Goal: Task Accomplishment & Management: Use online tool/utility

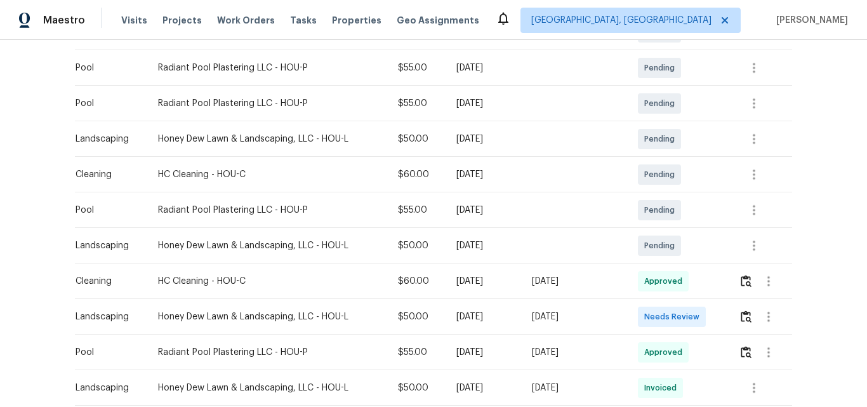
scroll to position [318, 0]
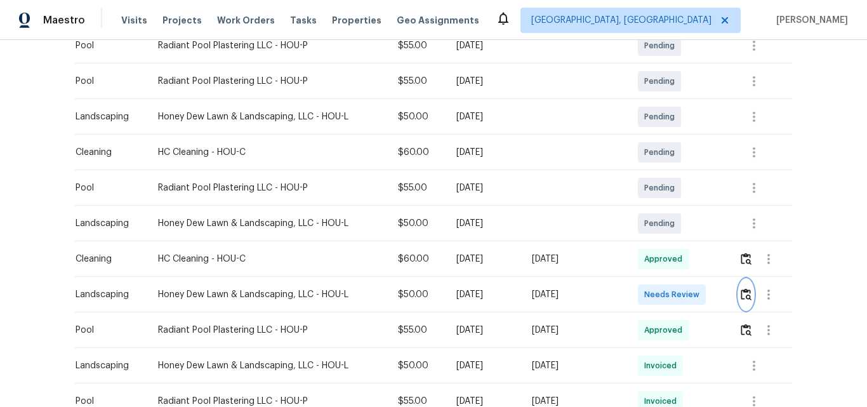
click at [742, 294] on img "button" at bounding box center [746, 294] width 11 height 12
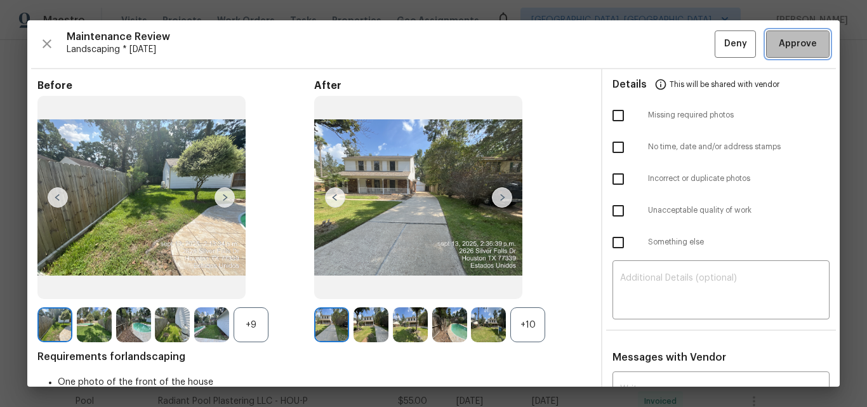
click at [792, 49] on span "Approve" at bounding box center [798, 44] width 38 height 16
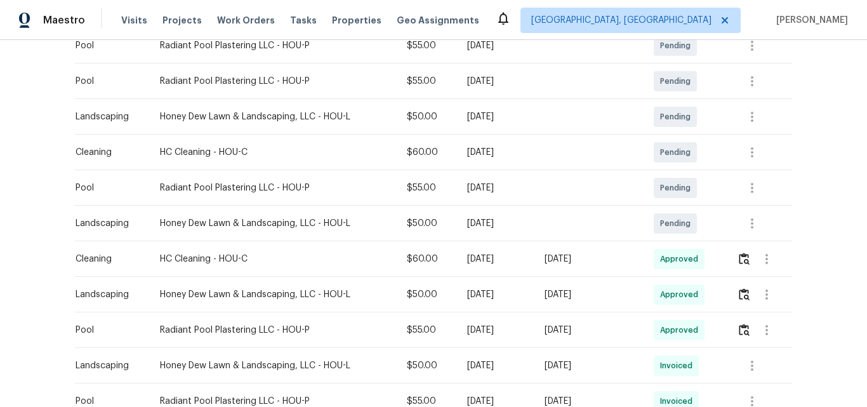
scroll to position [0, 0]
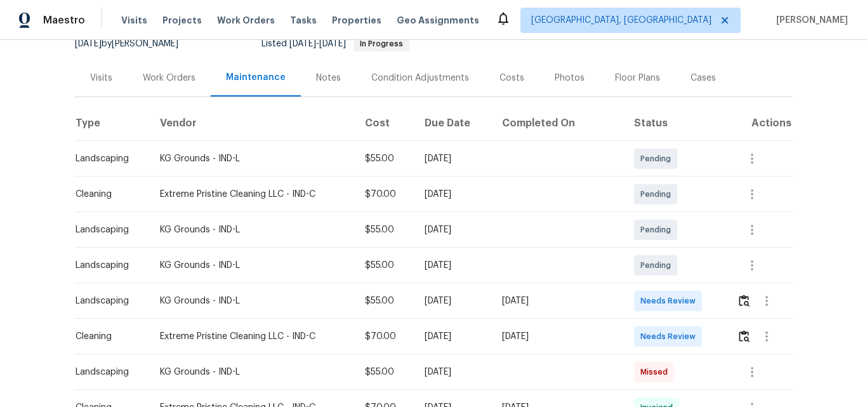
scroll to position [191, 0]
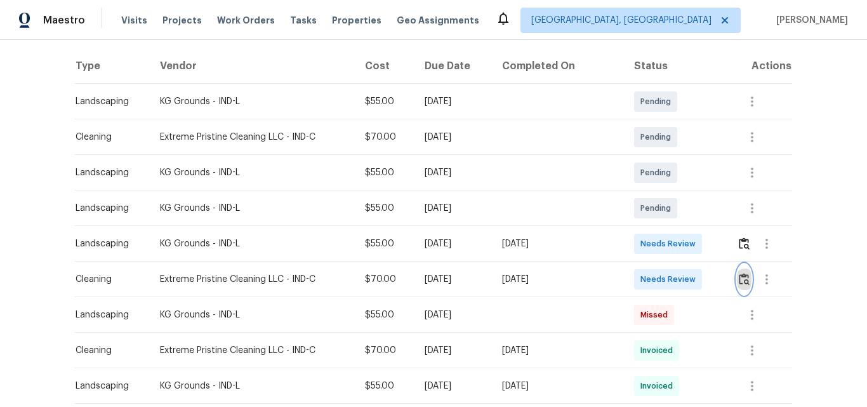
click at [740, 281] on img "button" at bounding box center [744, 279] width 11 height 12
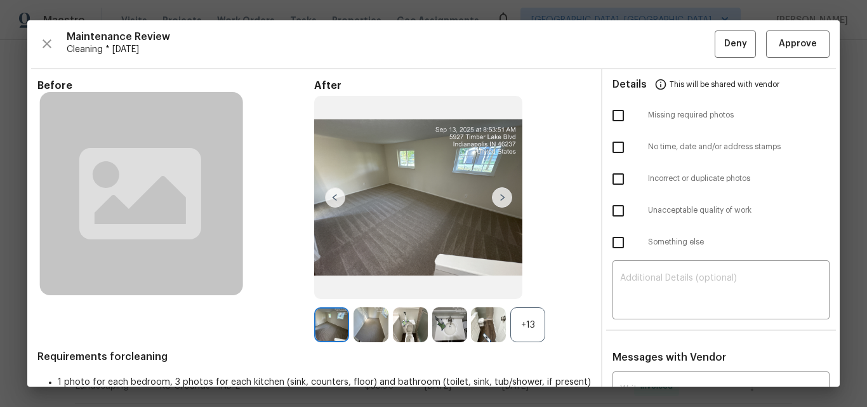
click at [514, 321] on div "+13" at bounding box center [528, 324] width 35 height 35
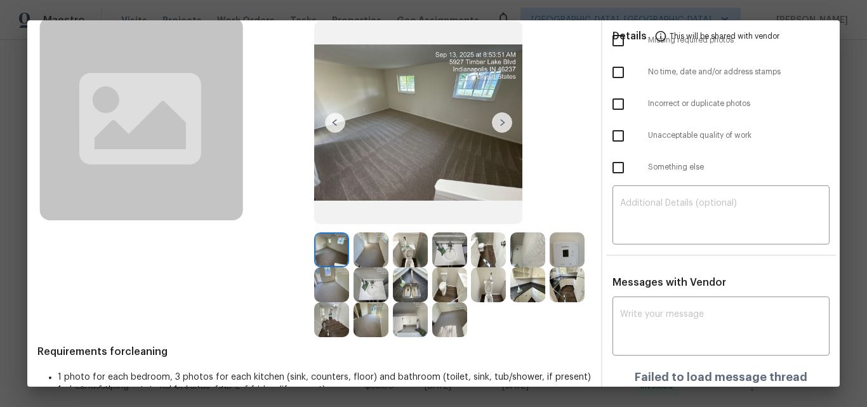
scroll to position [0, 0]
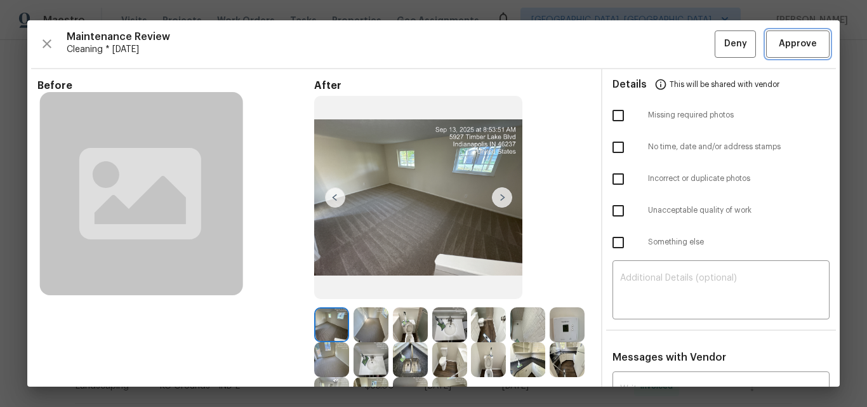
click at [789, 49] on span "Approve" at bounding box center [798, 44] width 38 height 16
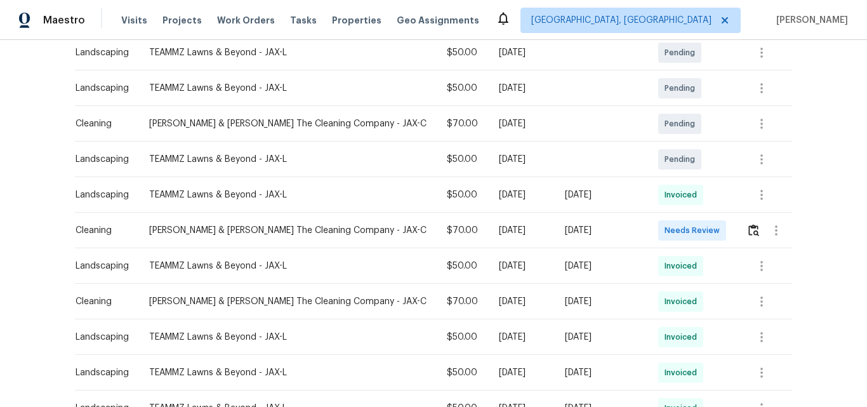
scroll to position [254, 0]
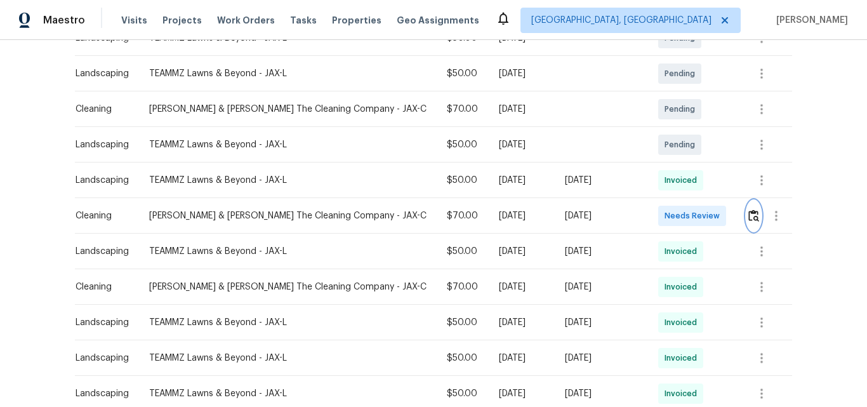
click at [749, 213] on img "button" at bounding box center [754, 216] width 11 height 12
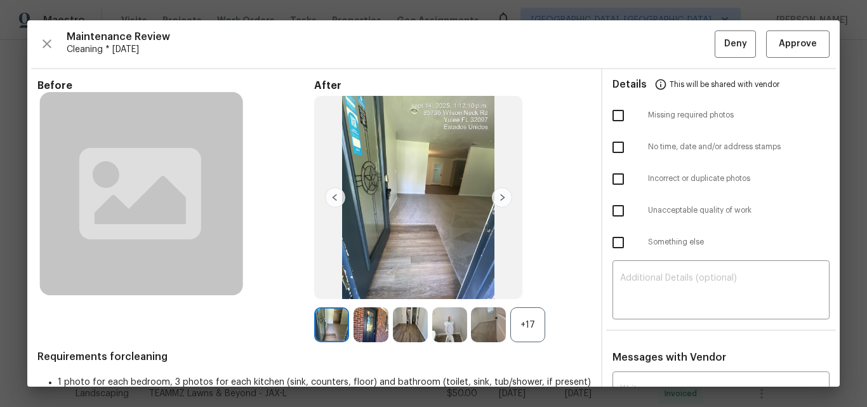
click at [525, 322] on div "+17" at bounding box center [528, 324] width 35 height 35
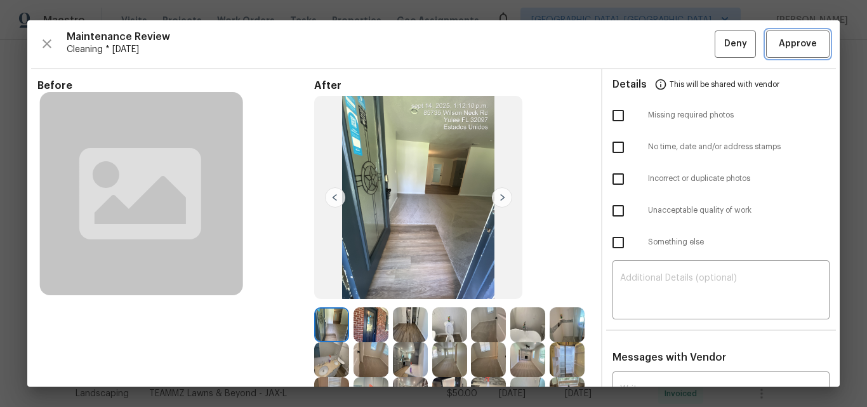
click at [784, 46] on span "Approve" at bounding box center [798, 44] width 38 height 16
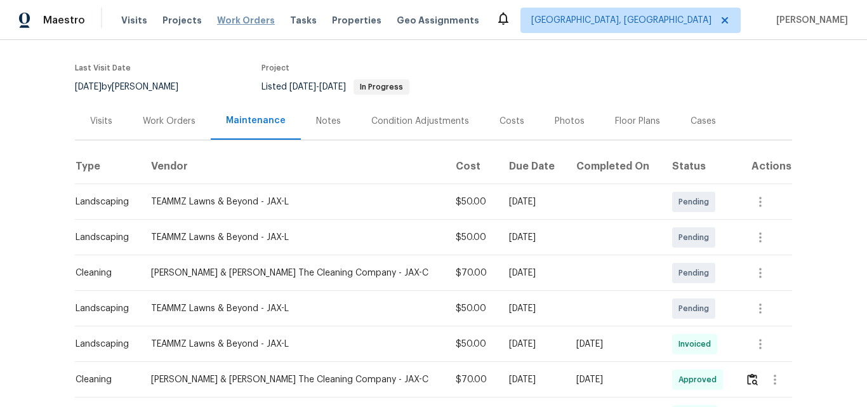
scroll to position [0, 0]
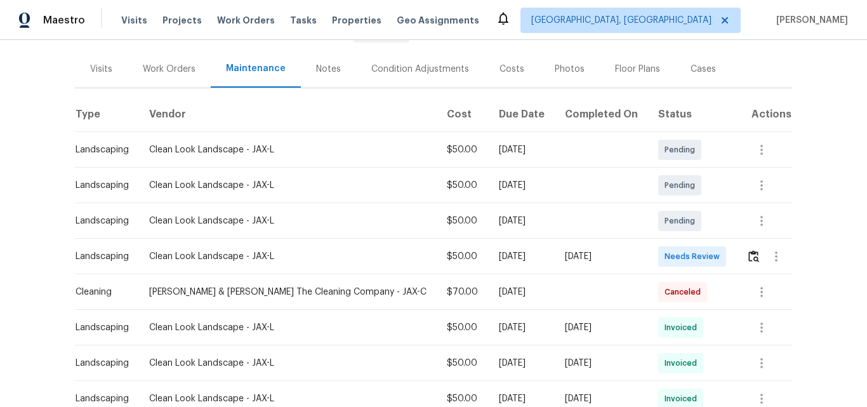
scroll to position [191, 0]
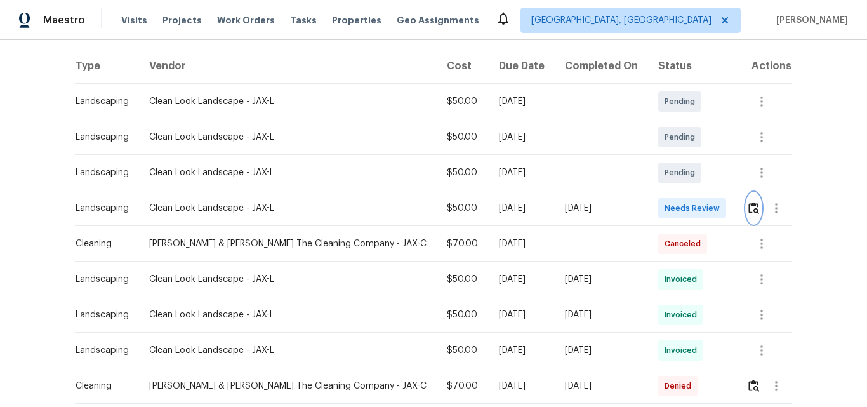
click at [749, 210] on img "button" at bounding box center [754, 208] width 11 height 12
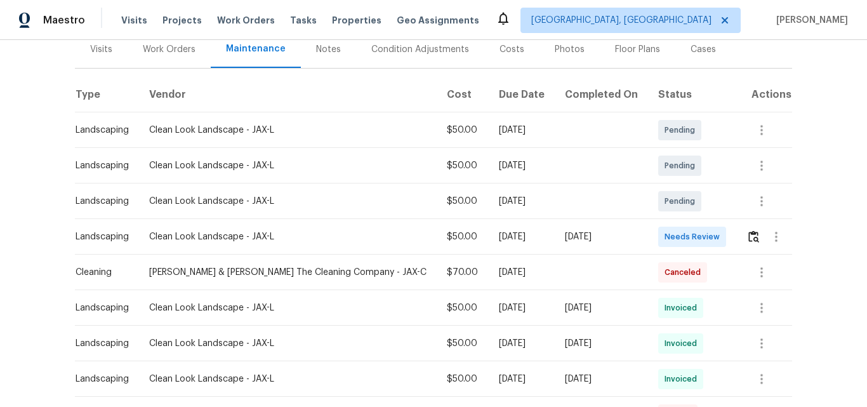
scroll to position [191, 0]
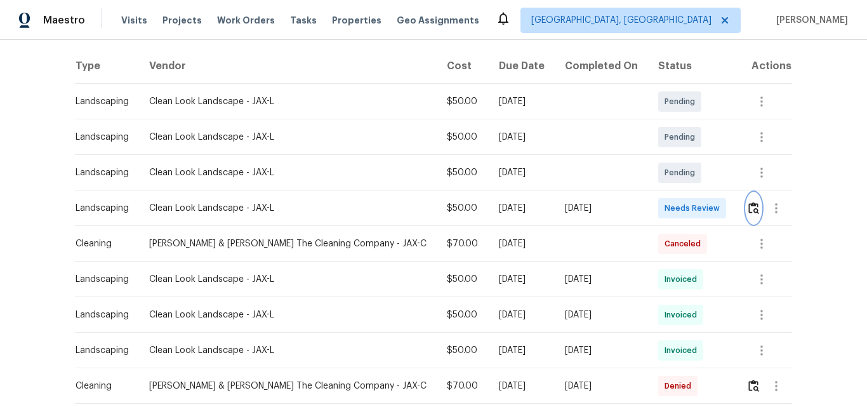
click at [752, 211] on img "button" at bounding box center [754, 208] width 11 height 12
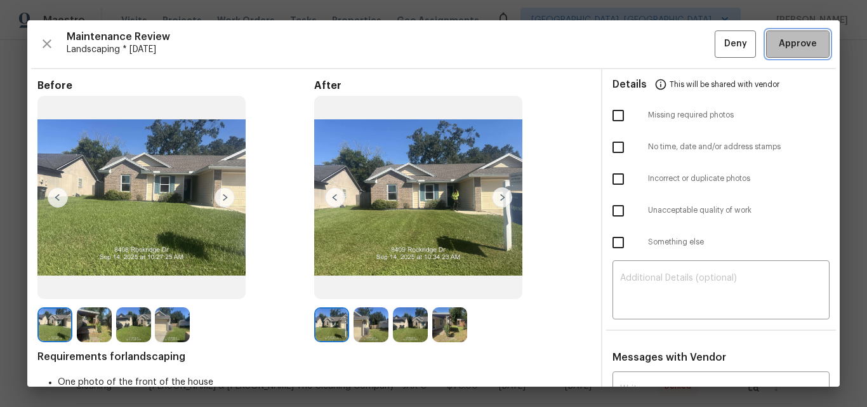
click at [794, 46] on span "Approve" at bounding box center [798, 44] width 38 height 16
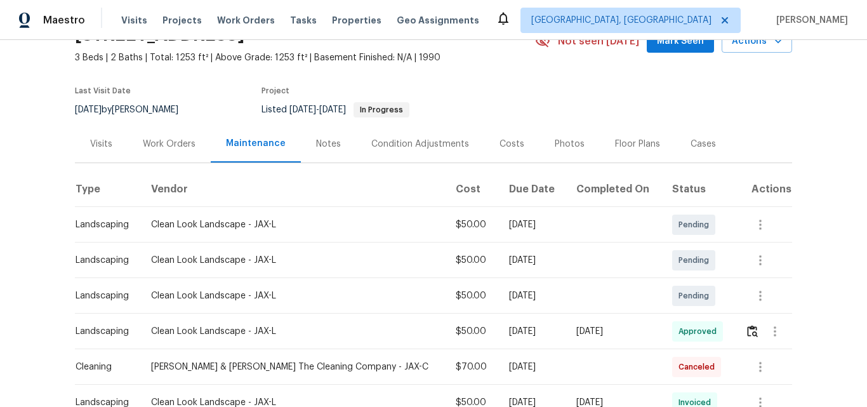
scroll to position [0, 0]
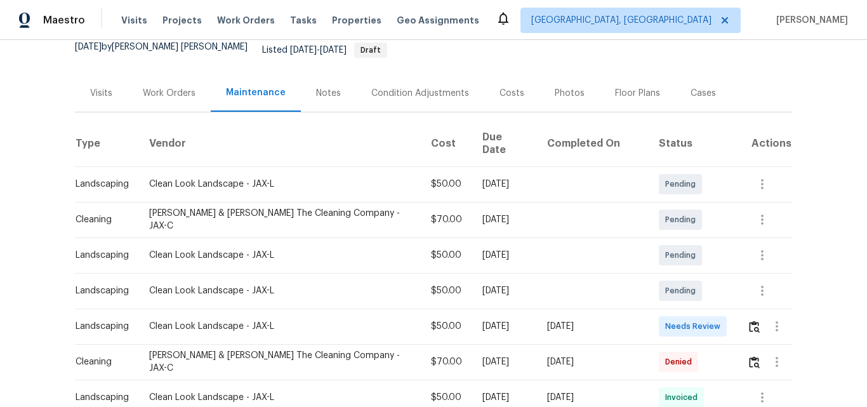
scroll to position [191, 0]
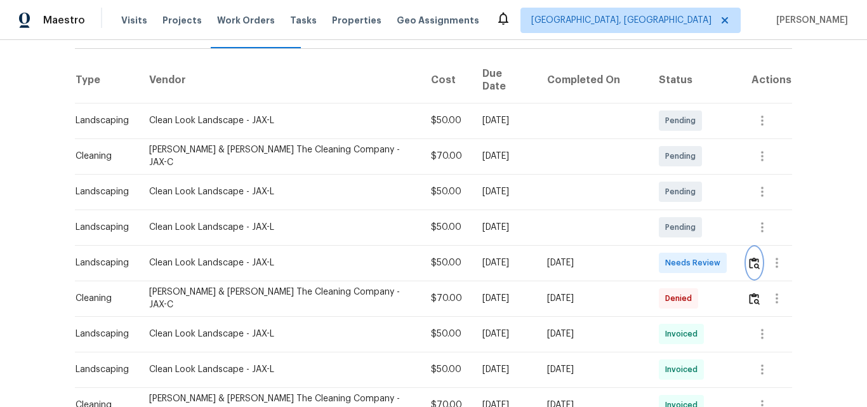
click at [749, 257] on img "button" at bounding box center [754, 263] width 11 height 12
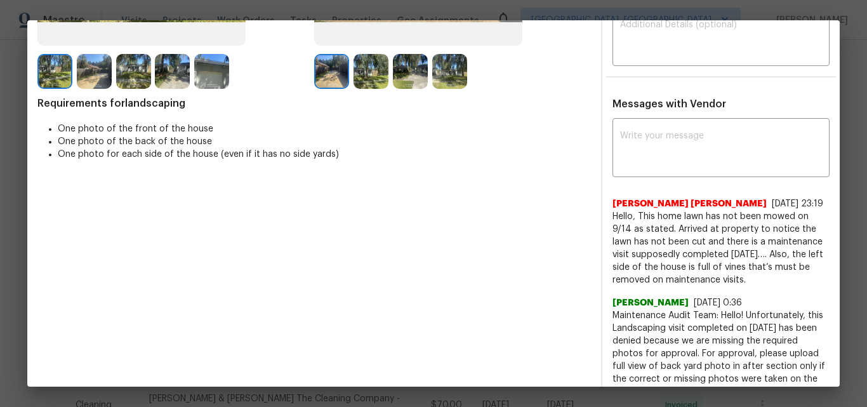
scroll to position [254, 0]
click at [686, 137] on textarea at bounding box center [721, 149] width 202 height 36
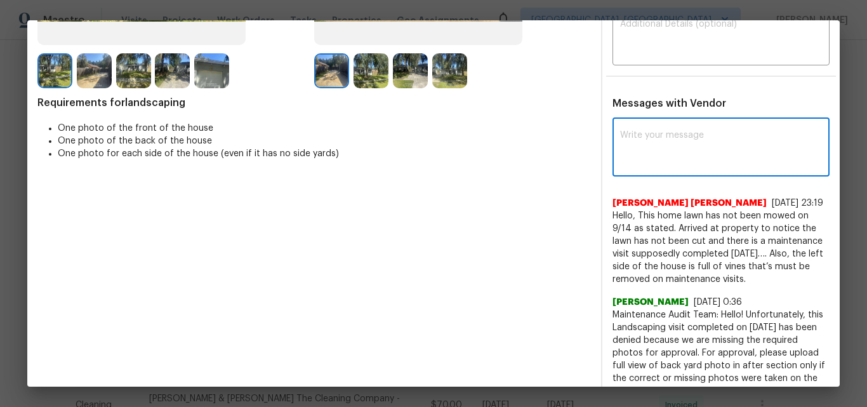
paste textarea "Maintenance Audit Team: Hello! Unfortunately, this Landscaping visit completed …"
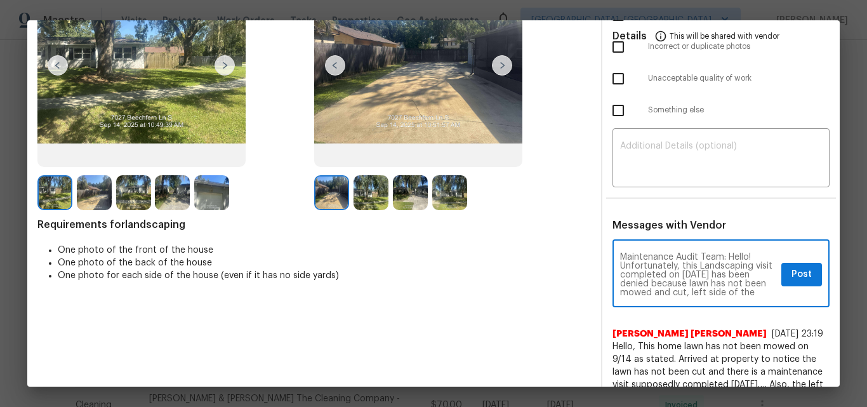
scroll to position [127, 0]
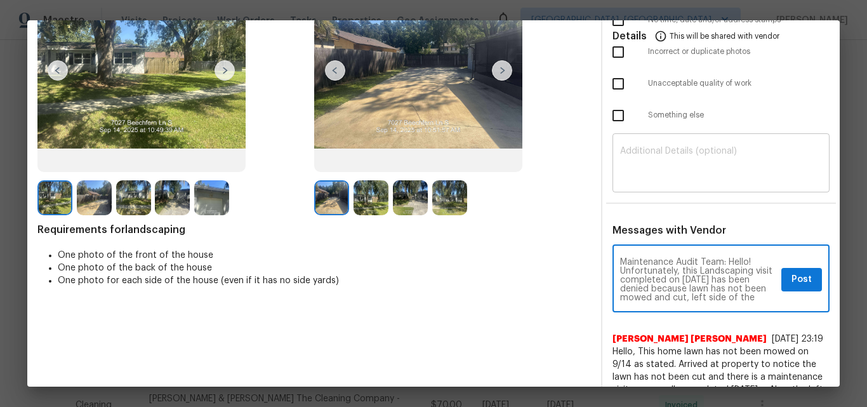
type textarea "Maintenance Audit Team: Hello! Unfortunately, this Landscaping visit completed …"
click at [655, 138] on div "​" at bounding box center [721, 165] width 217 height 56
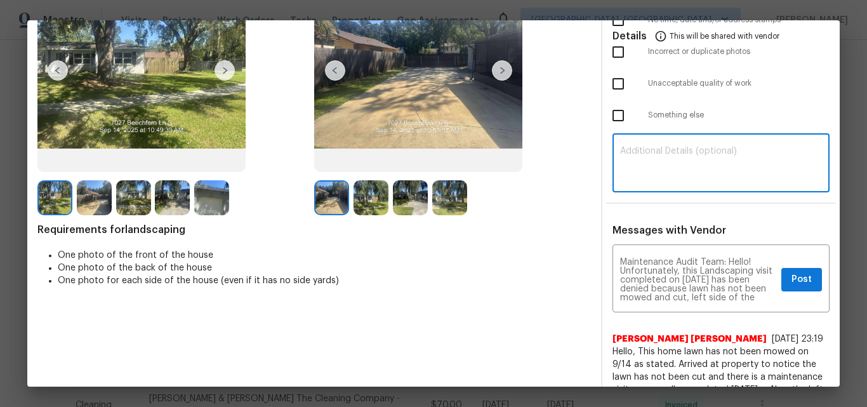
paste textarea "Maintenance Audit Team: Hello! Unfortunately, this Landscaping visit completed …"
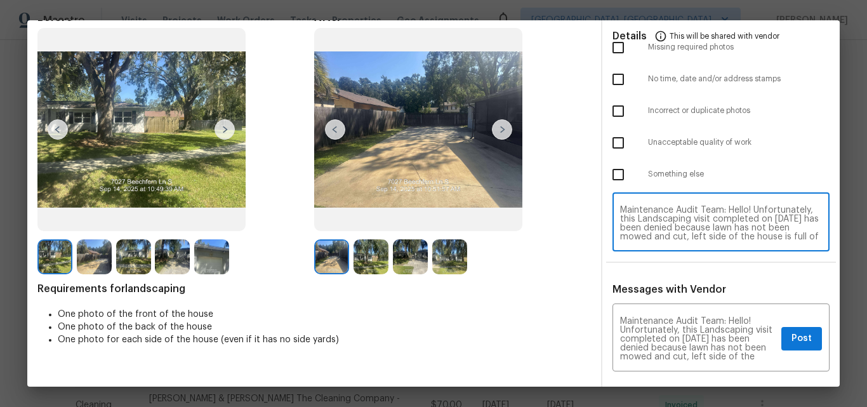
scroll to position [0, 0]
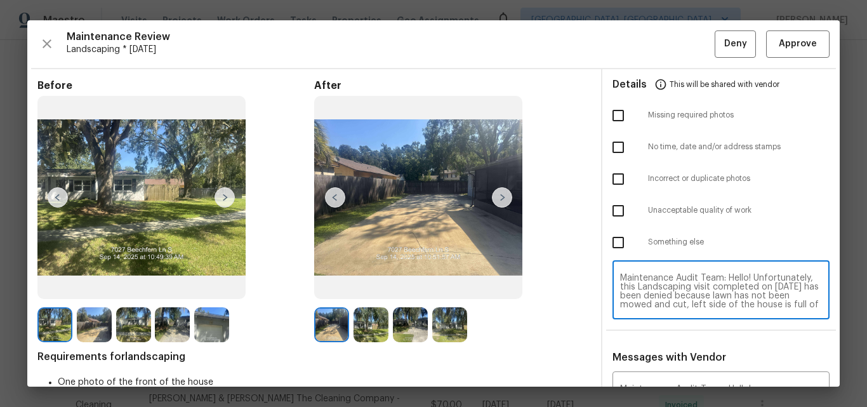
type textarea "Maintenance Audit Team: Hello! Unfortunately, this Landscaping visit completed …"
click at [613, 210] on input "checkbox" at bounding box center [618, 210] width 27 height 27
checkbox input "true"
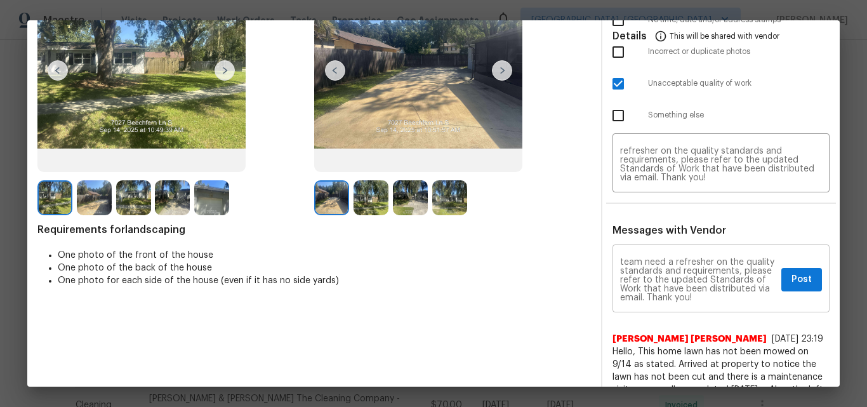
scroll to position [160, 0]
click at [794, 280] on span "Post" at bounding box center [802, 280] width 20 height 16
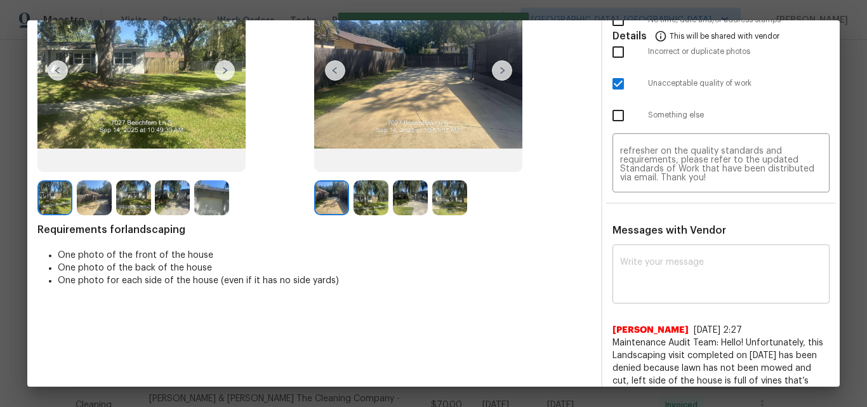
scroll to position [0, 0]
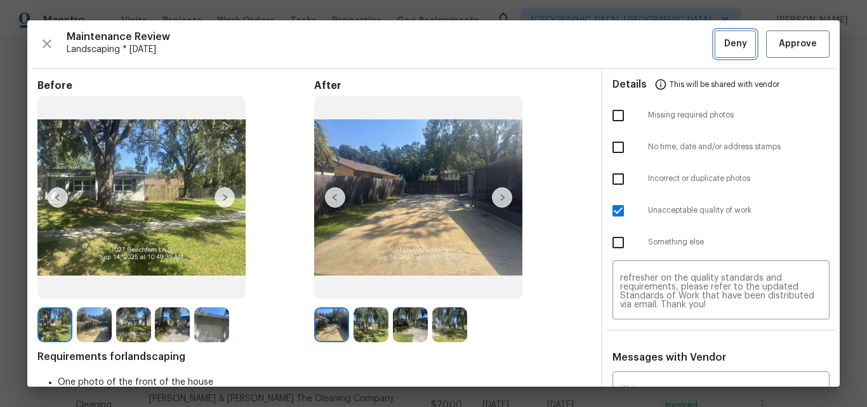
click at [725, 41] on span "Deny" at bounding box center [736, 44] width 23 height 16
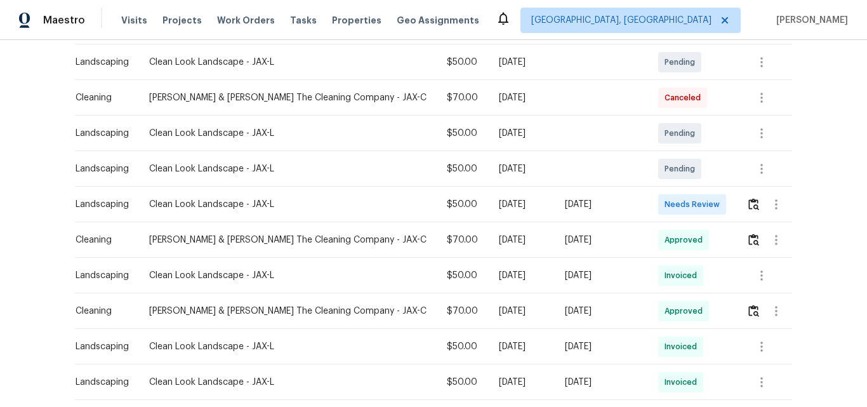
scroll to position [254, 0]
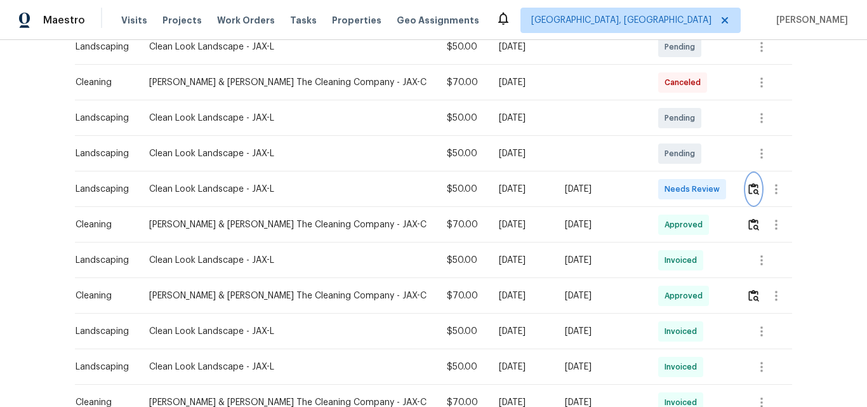
click at [750, 183] on img "button" at bounding box center [754, 189] width 11 height 12
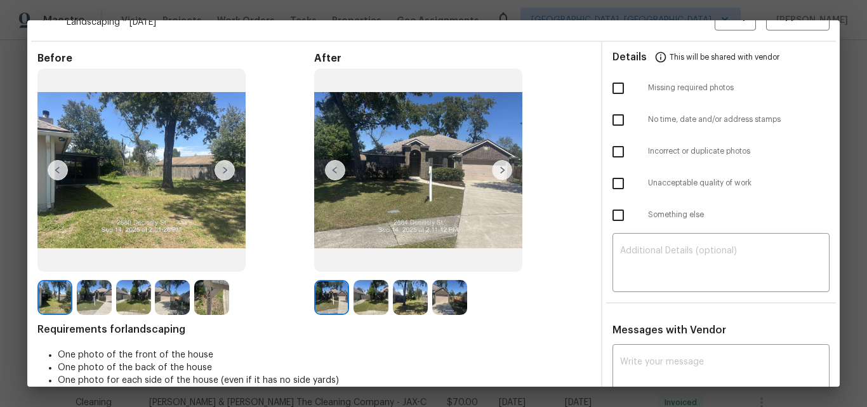
scroll to position [0, 0]
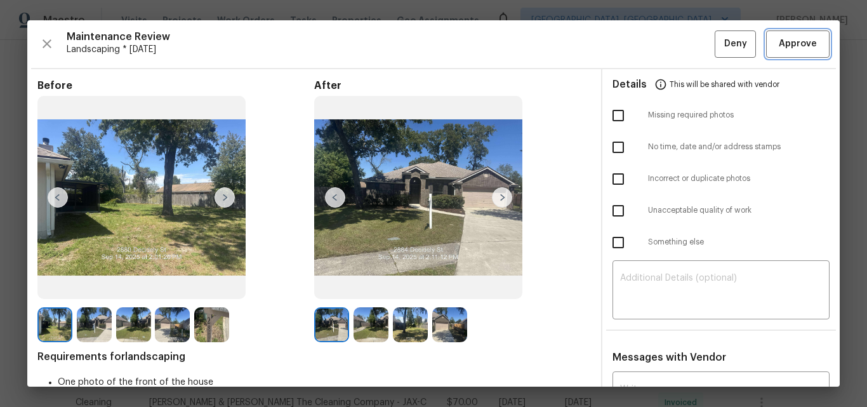
click at [786, 43] on span "Approve" at bounding box center [798, 44] width 38 height 16
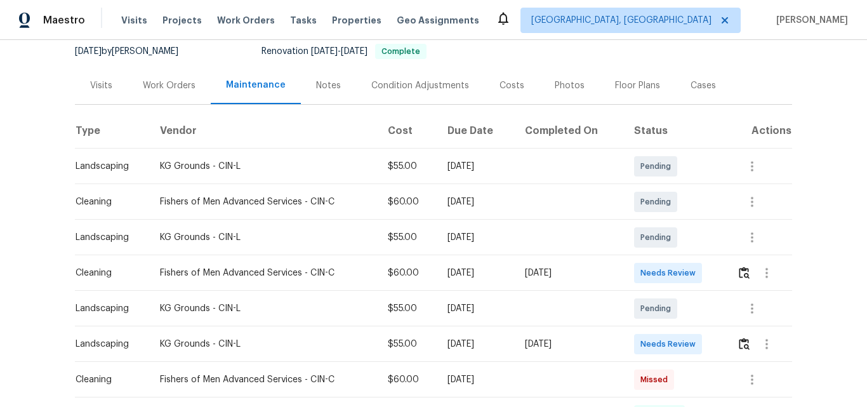
scroll to position [127, 0]
click at [743, 344] on img "button" at bounding box center [744, 343] width 11 height 12
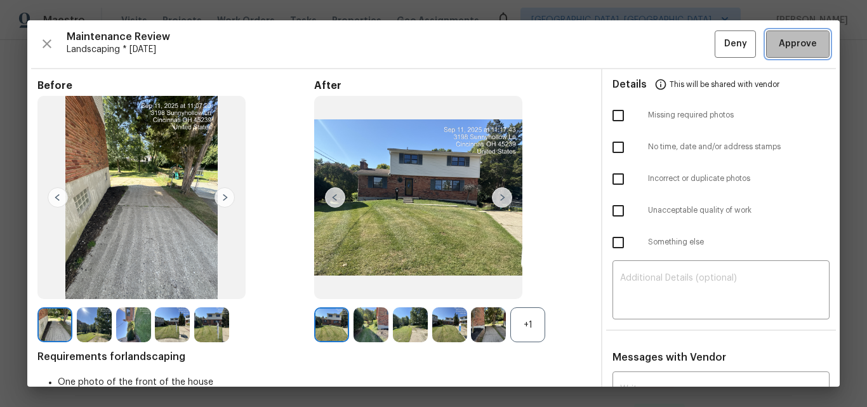
click at [792, 35] on button "Approve" at bounding box center [798, 43] width 64 height 27
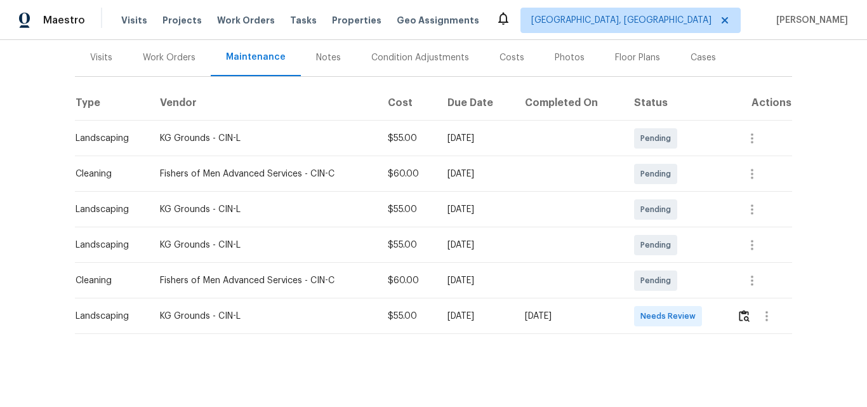
scroll to position [166, 0]
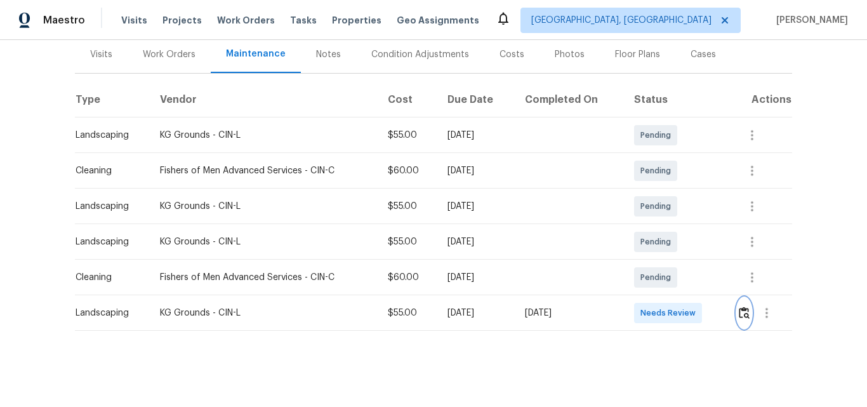
click at [740, 307] on img "button" at bounding box center [744, 313] width 11 height 12
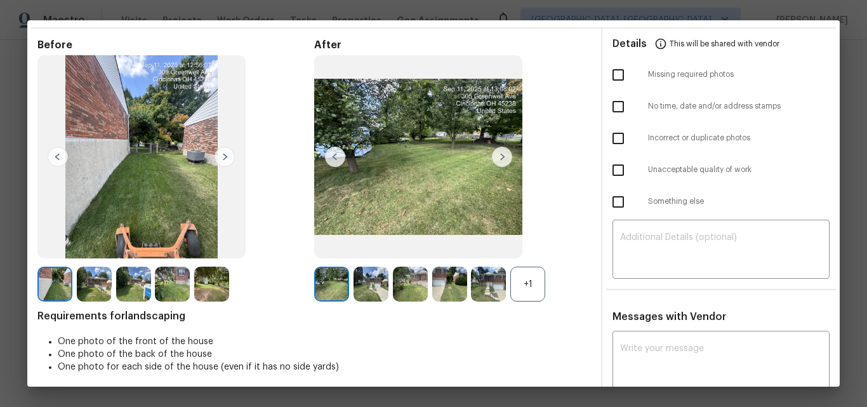
scroll to position [0, 0]
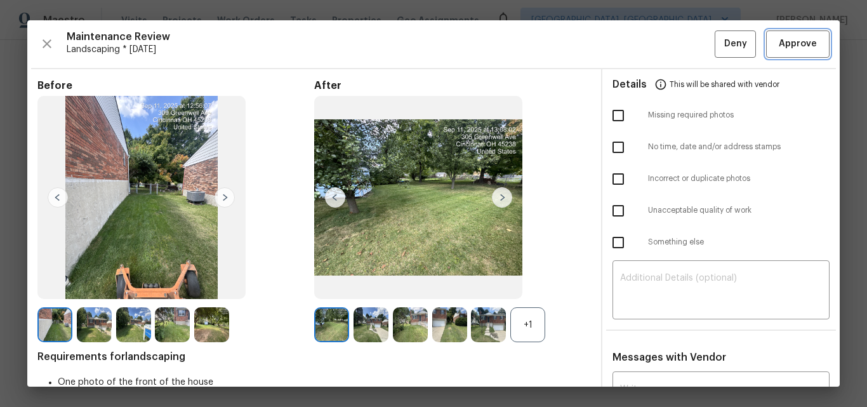
click at [796, 40] on span "Approve" at bounding box center [798, 44] width 38 height 16
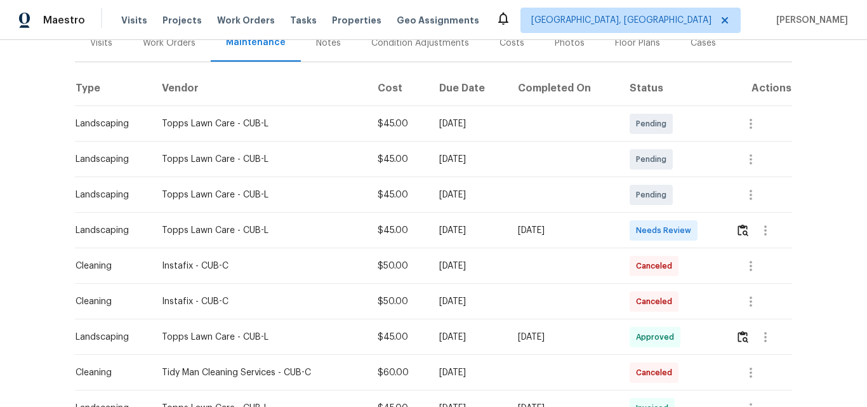
scroll to position [191, 0]
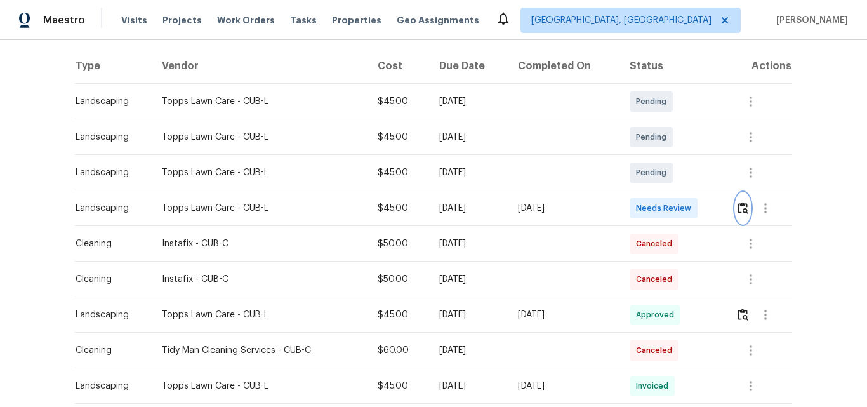
click at [742, 206] on img "button" at bounding box center [743, 208] width 11 height 12
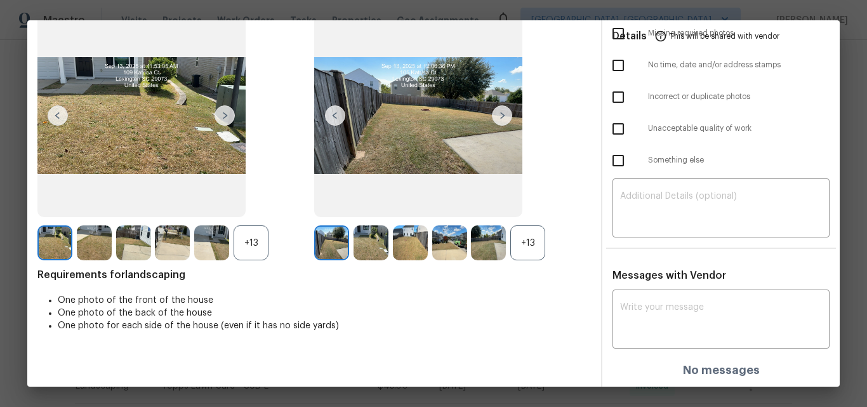
scroll to position [0, 0]
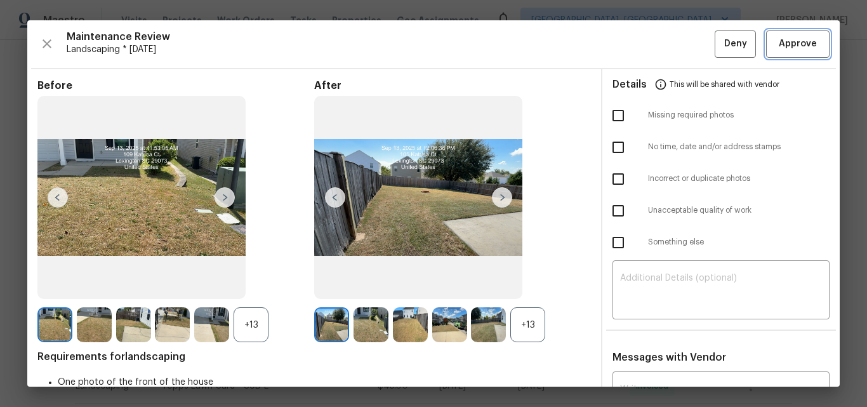
click at [784, 37] on span "Approve" at bounding box center [798, 44] width 38 height 16
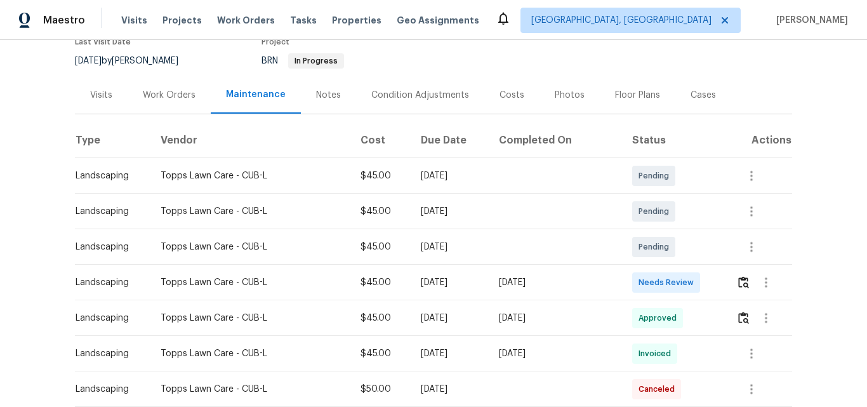
scroll to position [127, 0]
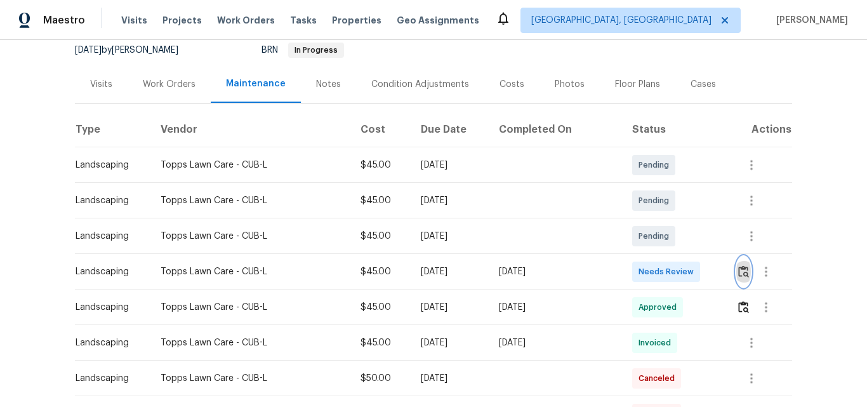
click at [742, 271] on img "button" at bounding box center [744, 271] width 11 height 12
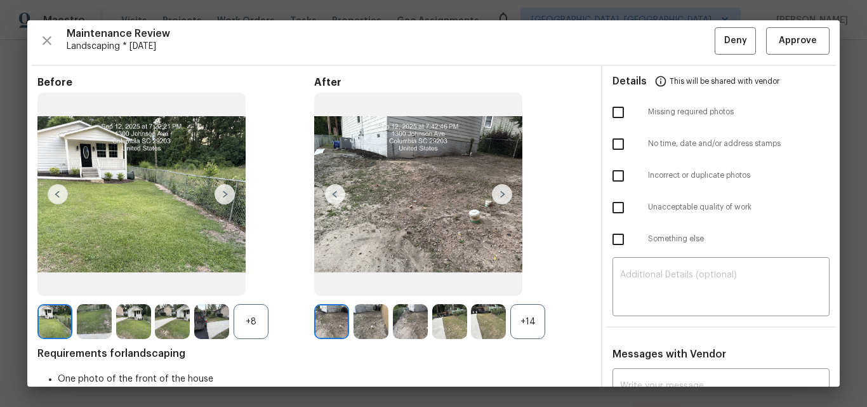
scroll to position [0, 0]
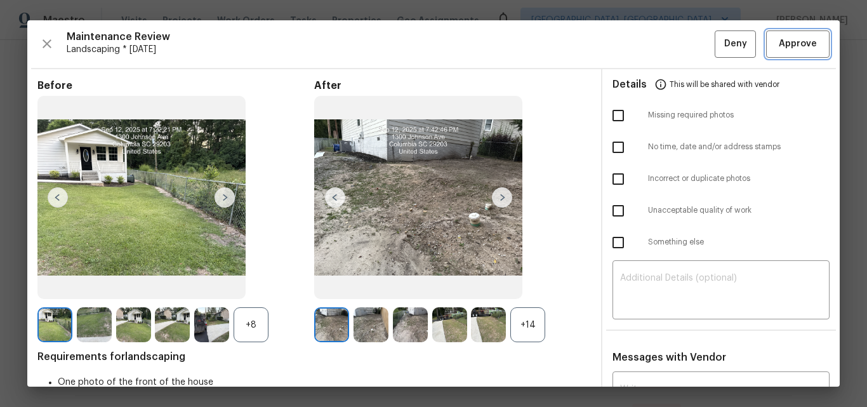
drag, startPoint x: 780, startPoint y: 43, endPoint x: 716, endPoint y: 67, distance: 68.9
click at [780, 43] on span "Approve" at bounding box center [798, 44] width 38 height 16
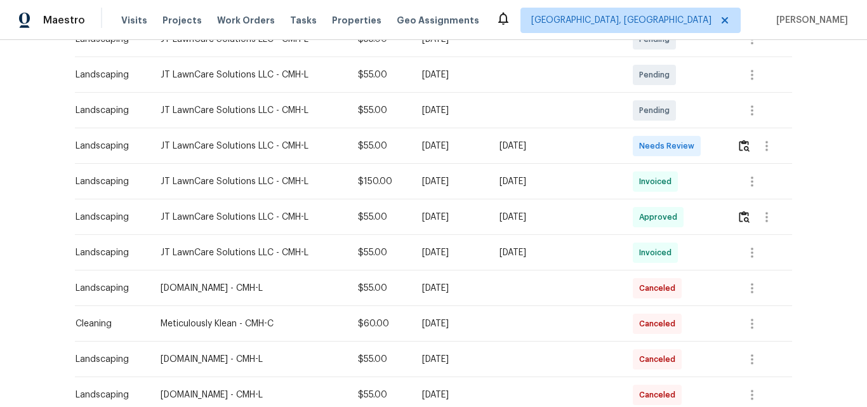
scroll to position [127, 0]
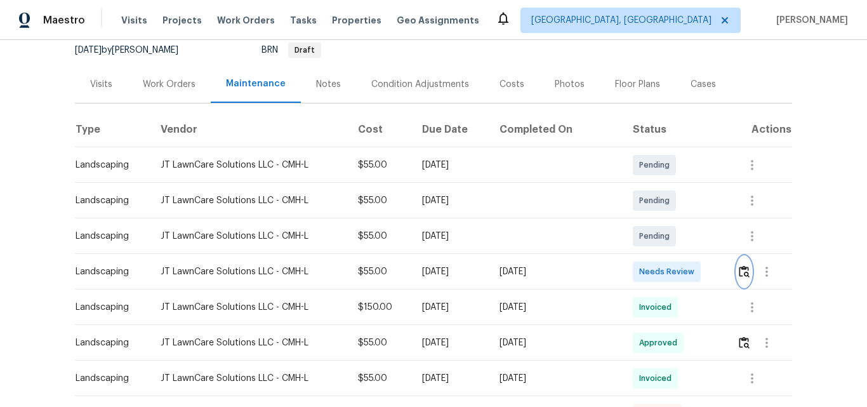
click at [742, 274] on img "button" at bounding box center [744, 271] width 11 height 12
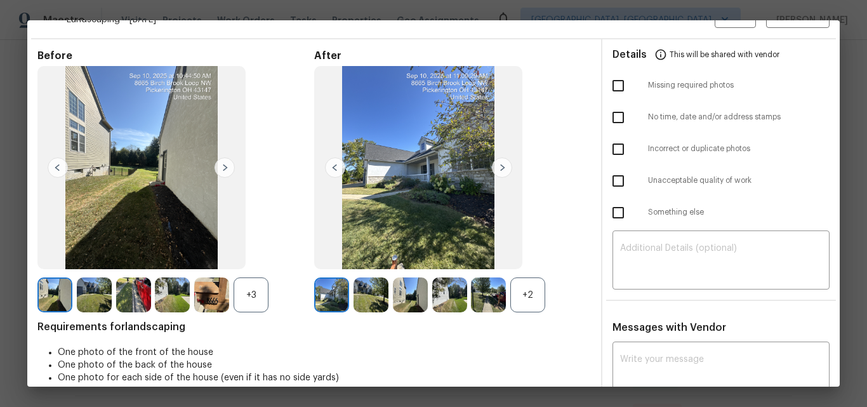
scroll to position [0, 0]
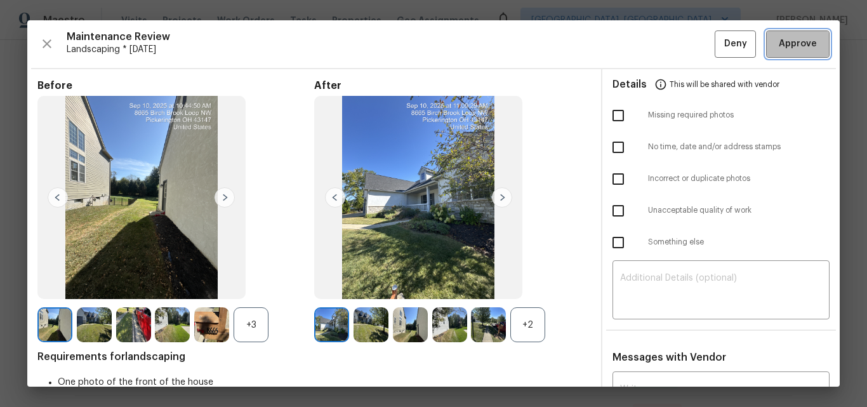
click at [787, 38] on span "Approve" at bounding box center [798, 44] width 38 height 16
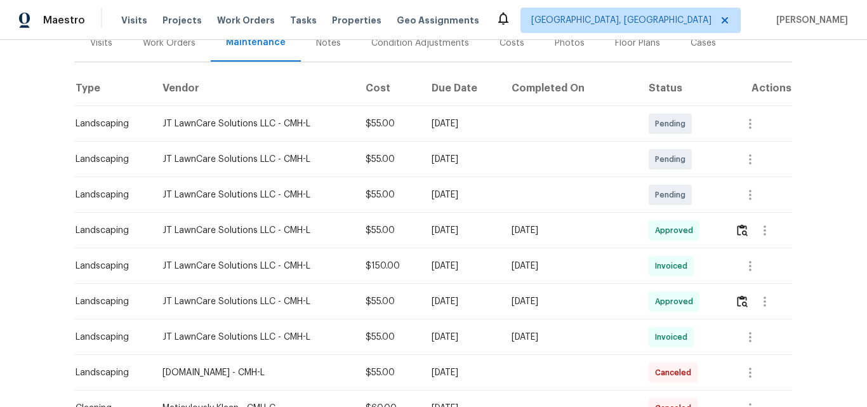
scroll to position [191, 0]
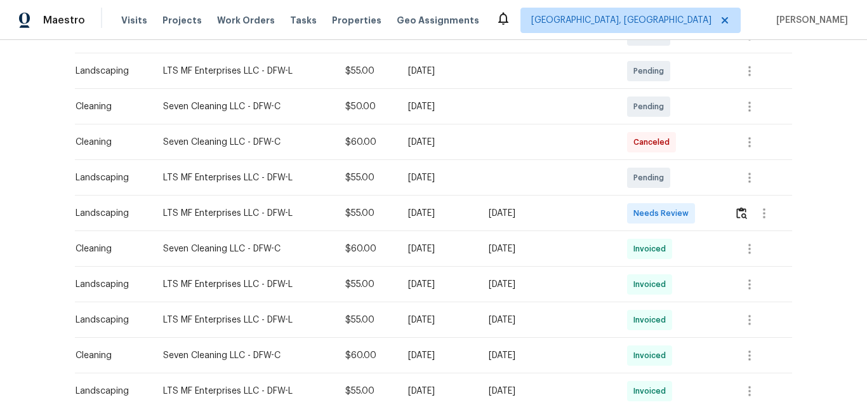
scroll to position [318, 0]
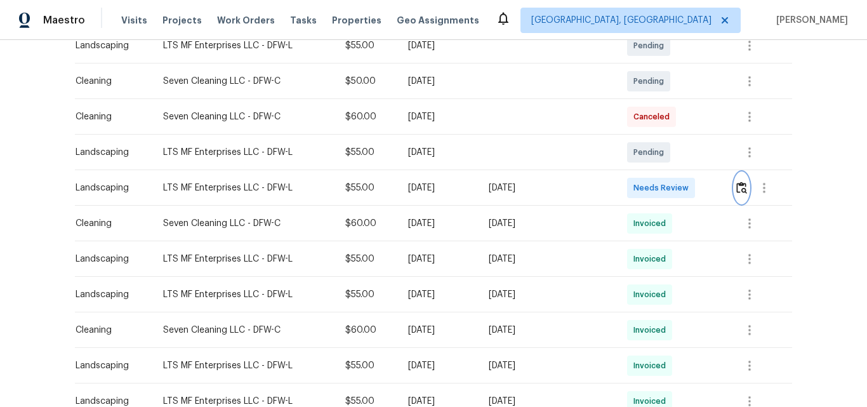
click at [740, 189] on img "button" at bounding box center [742, 188] width 11 height 12
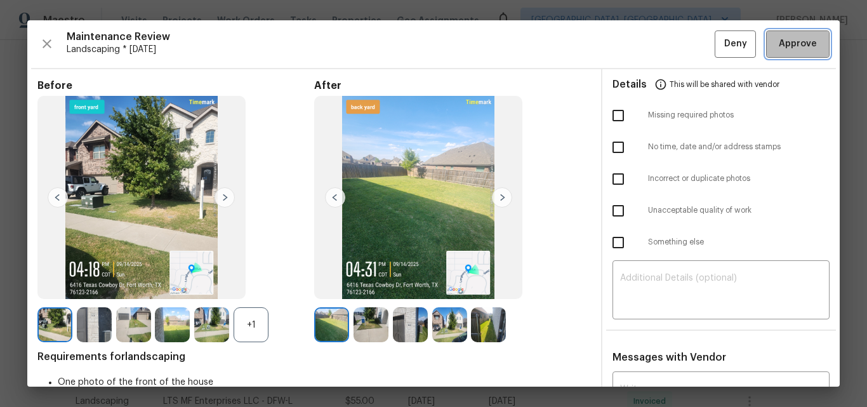
click at [787, 41] on span "Approve" at bounding box center [798, 44] width 38 height 16
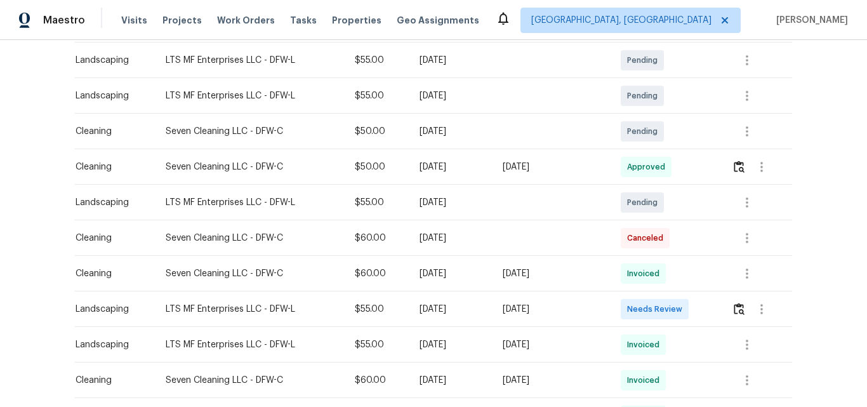
scroll to position [254, 0]
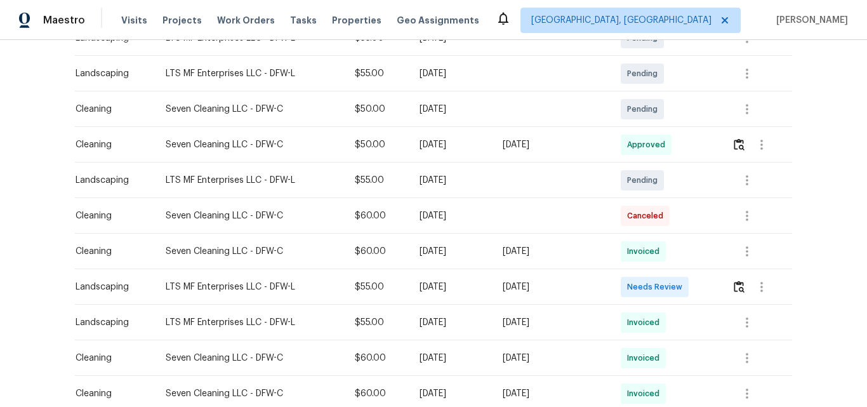
click at [728, 286] on td at bounding box center [757, 287] width 70 height 36
click at [736, 288] on img "button" at bounding box center [739, 287] width 11 height 12
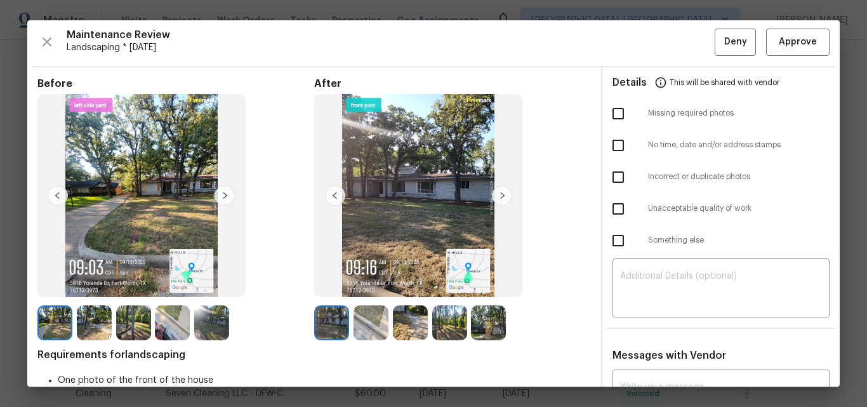
scroll to position [0, 0]
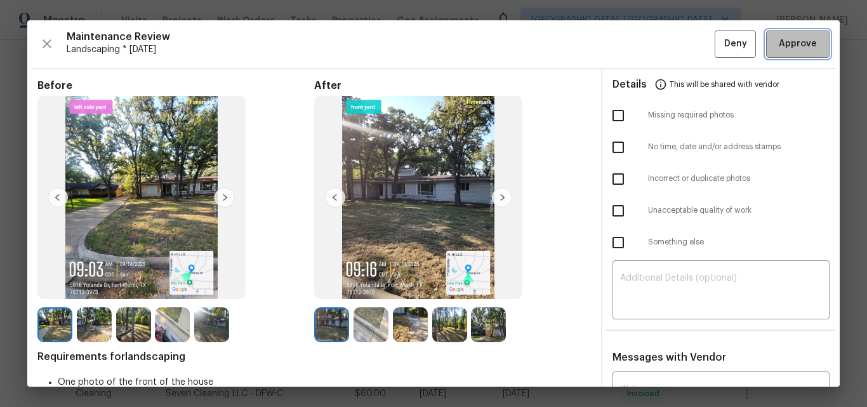
click at [779, 45] on span "Approve" at bounding box center [798, 44] width 38 height 16
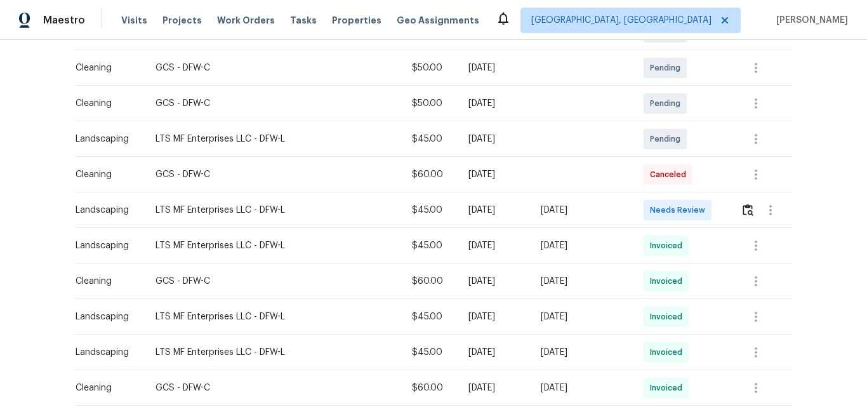
scroll to position [318, 0]
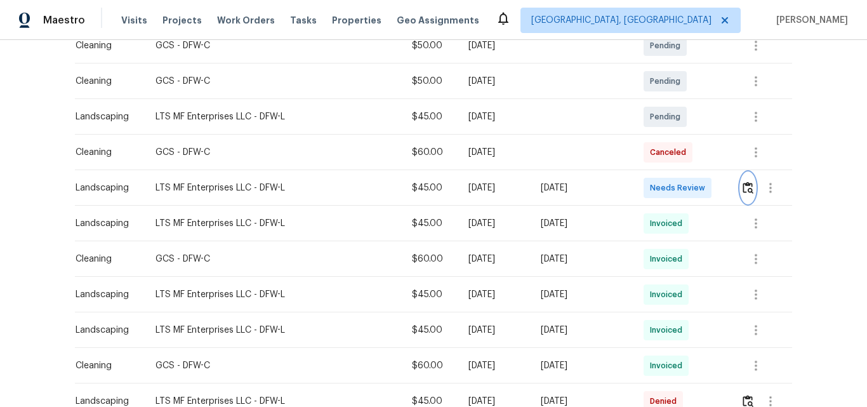
click at [747, 185] on img "button" at bounding box center [748, 188] width 11 height 12
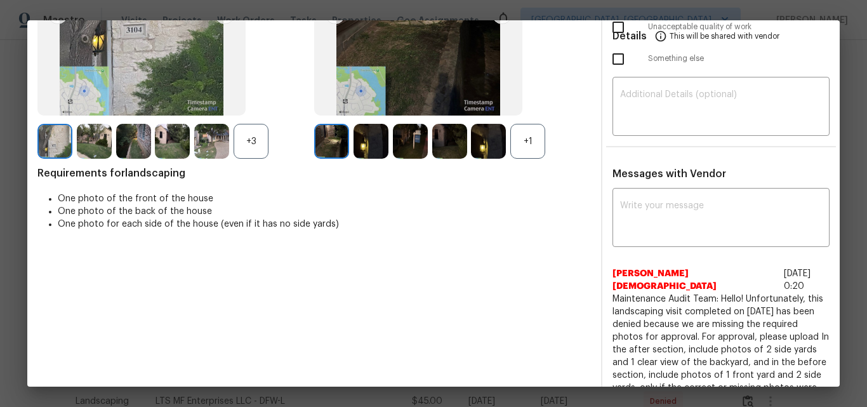
scroll to position [191, 0]
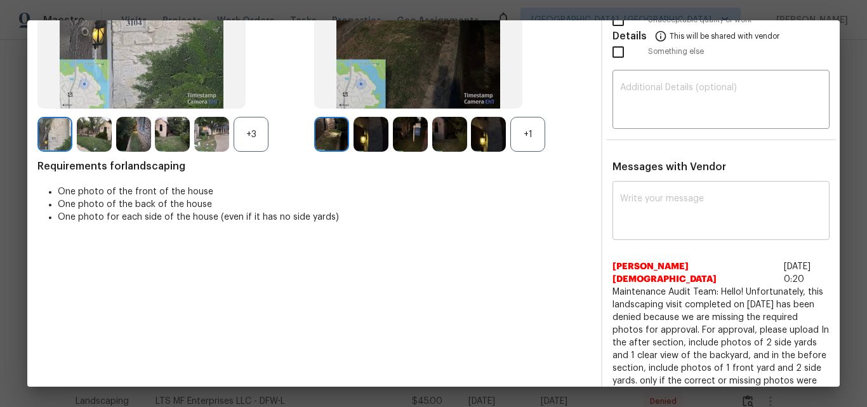
click at [655, 217] on textarea at bounding box center [721, 212] width 202 height 36
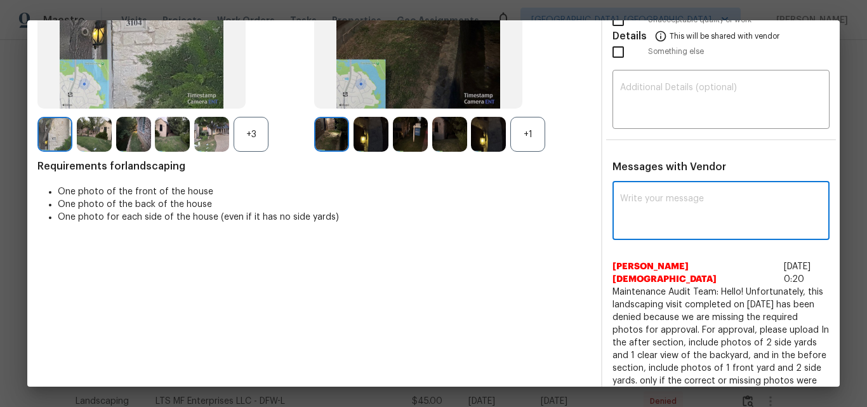
paste textarea "Maintenance Audit Team: Hello! Unfortunately, this Landscaping visit completed …"
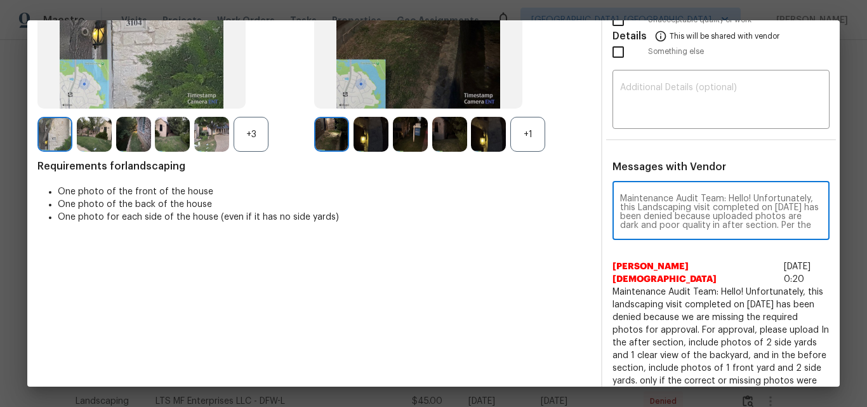
scroll to position [151, 0]
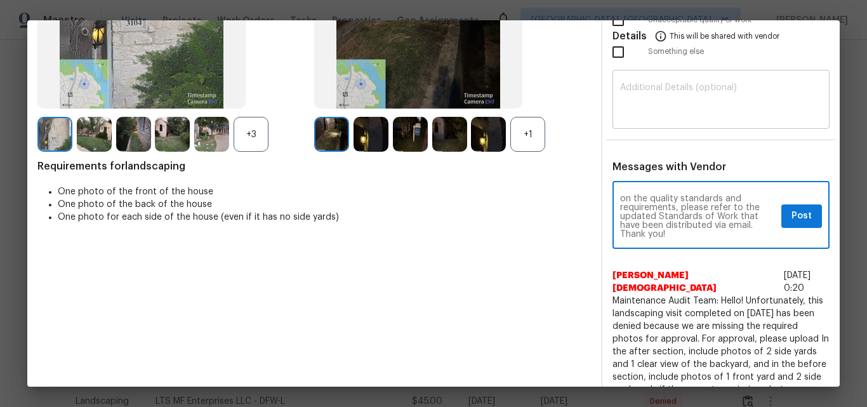
type textarea "Maintenance Audit Team: Hello! Unfortunately, this Landscaping visit completed …"
click at [664, 110] on textarea at bounding box center [721, 101] width 202 height 36
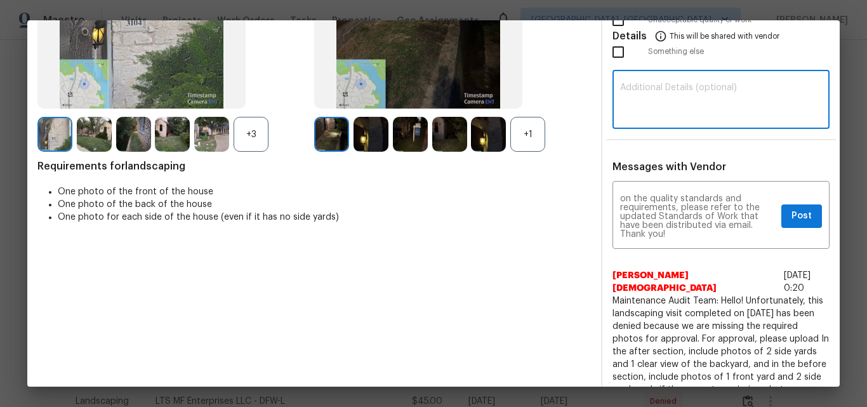
paste textarea "Maintenance Audit Team: Hello! Unfortunately, this Landscaping visit completed …"
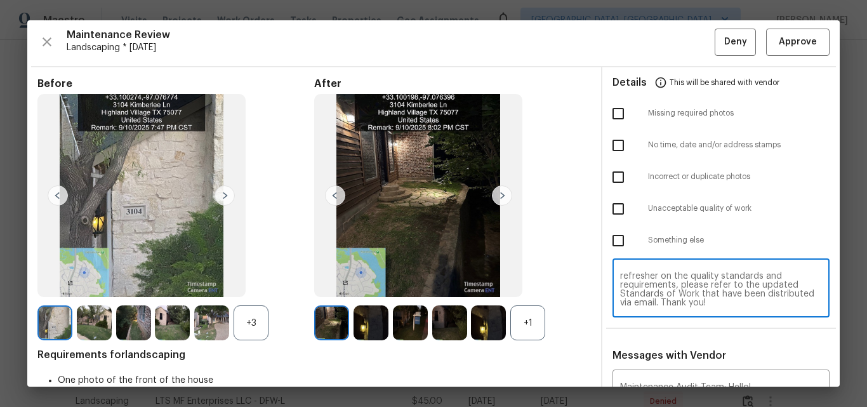
scroll to position [0, 0]
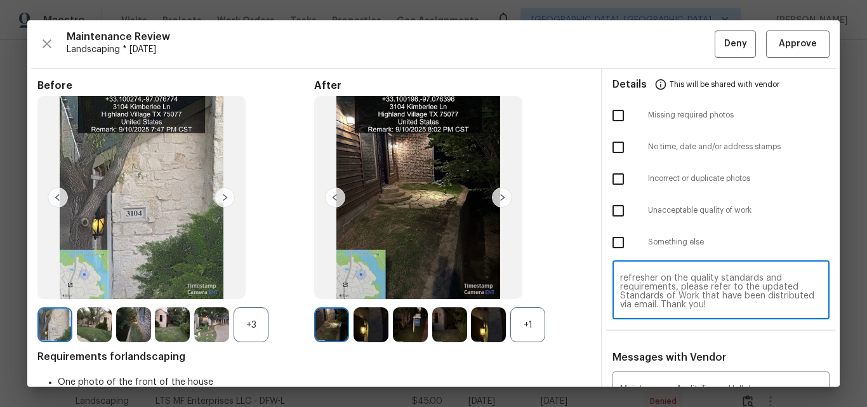
type textarea "Maintenance Audit Team: Hello! Unfortunately, this Landscaping visit completed …"
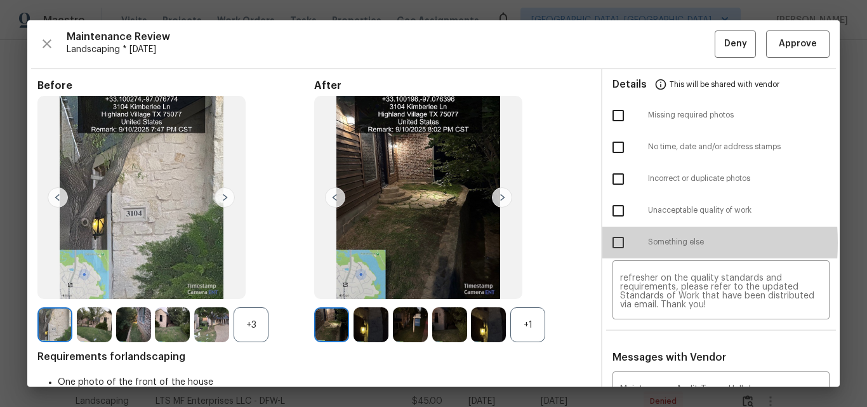
click at [611, 243] on input "checkbox" at bounding box center [618, 242] width 27 height 27
checkbox input "true"
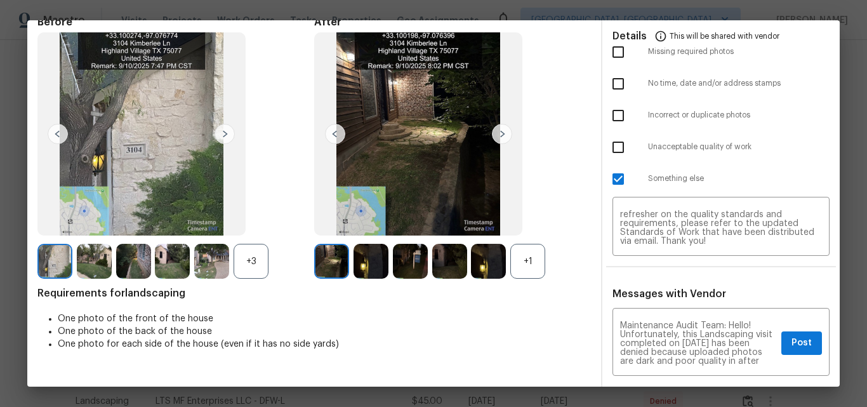
scroll to position [127, 0]
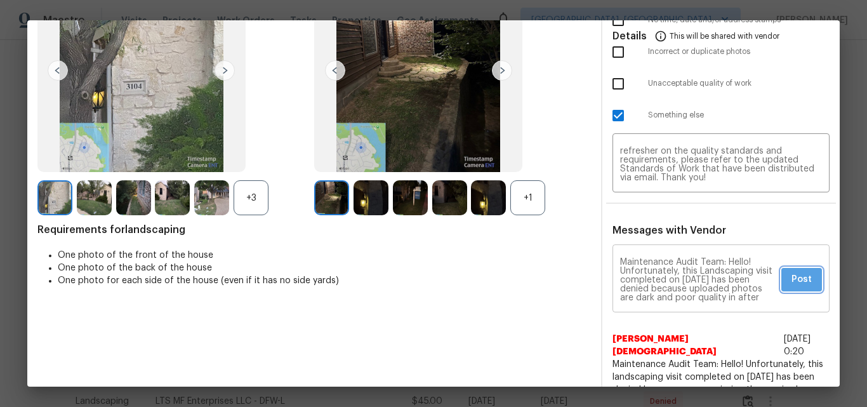
click at [792, 279] on span "Post" at bounding box center [802, 280] width 20 height 16
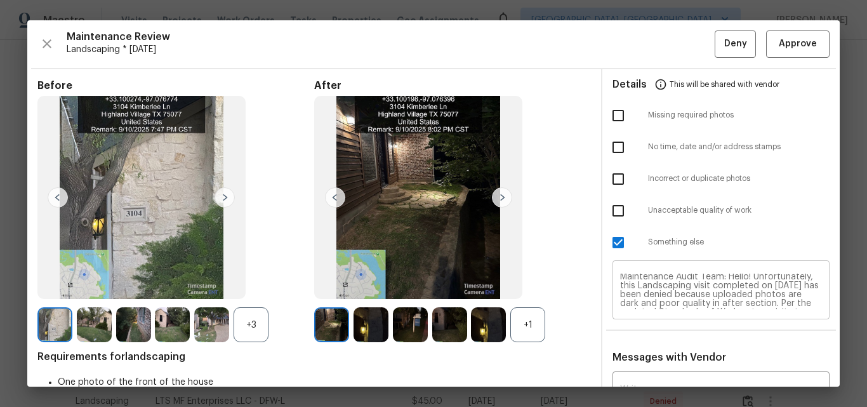
scroll to position [0, 0]
click at [726, 46] on span "Deny" at bounding box center [736, 44] width 23 height 16
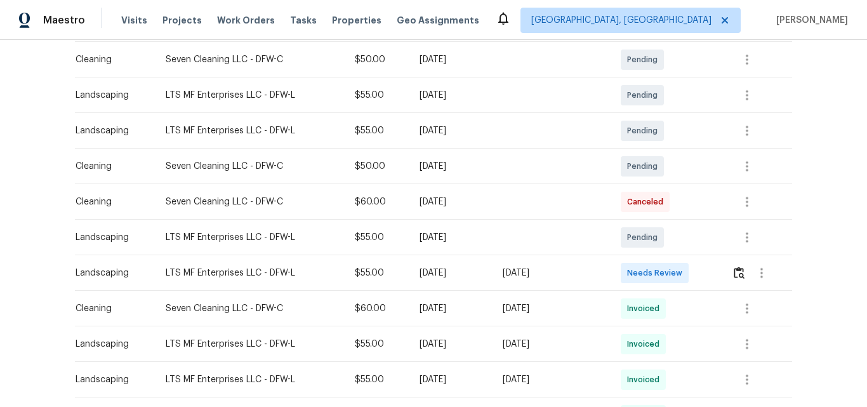
scroll to position [254, 0]
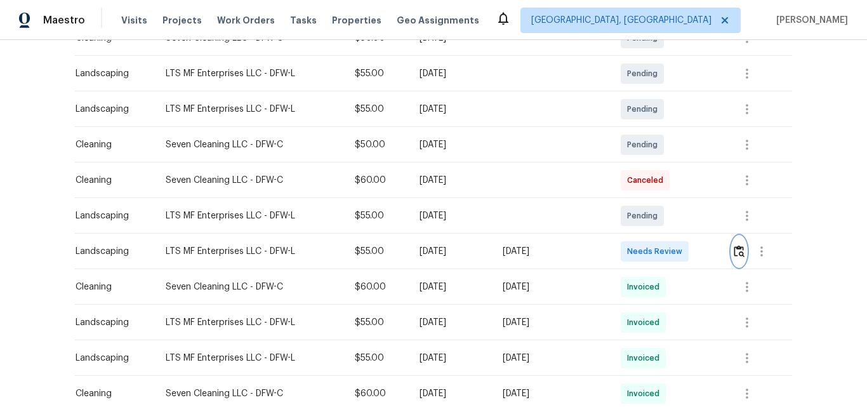
click at [735, 254] on img "button" at bounding box center [739, 251] width 11 height 12
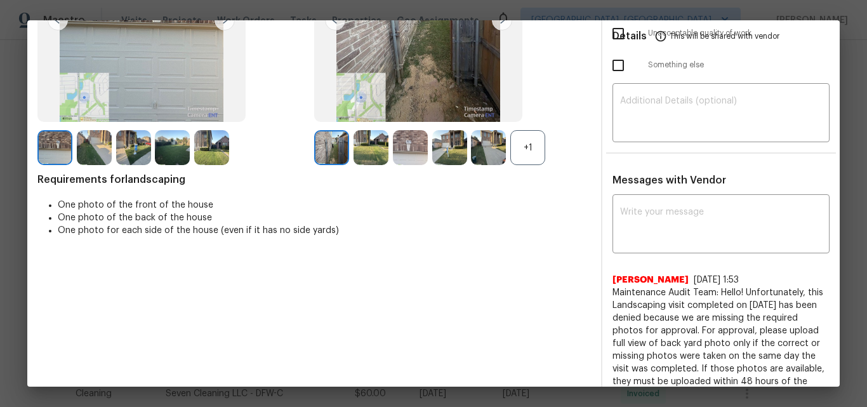
scroll to position [191, 0]
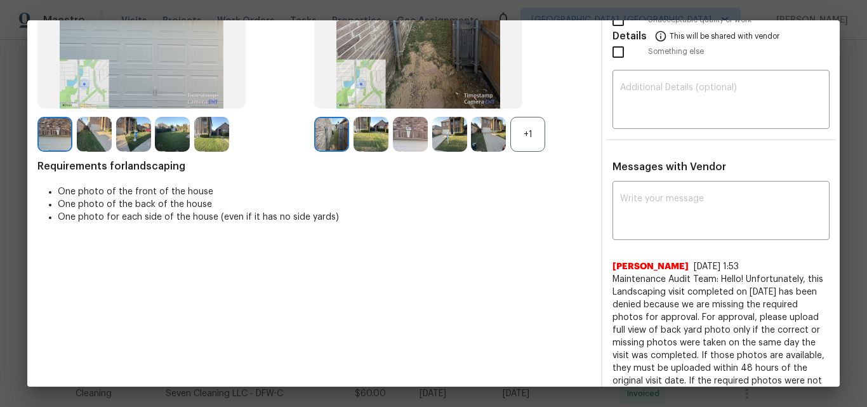
click at [461, 250] on div "Before After +1 Requirements for landscaping One photo of the front of the hous…" at bounding box center [314, 175] width 554 height 572
click at [485, 234] on div "Before After +1 Requirements for landscaping One photo of the front of the hous…" at bounding box center [314, 175] width 554 height 572
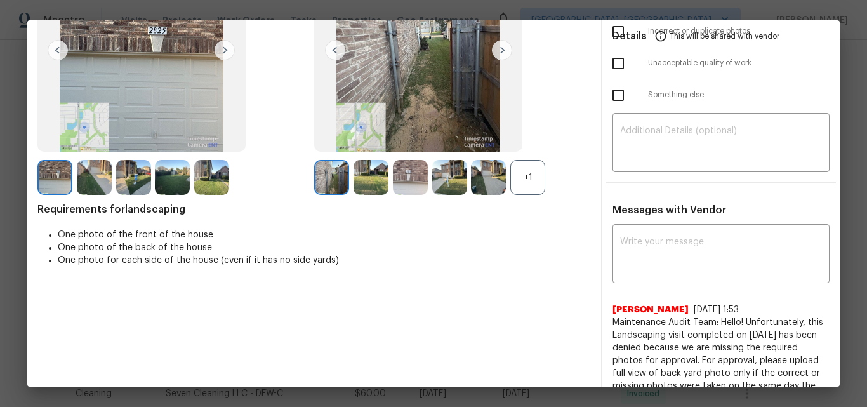
scroll to position [127, 0]
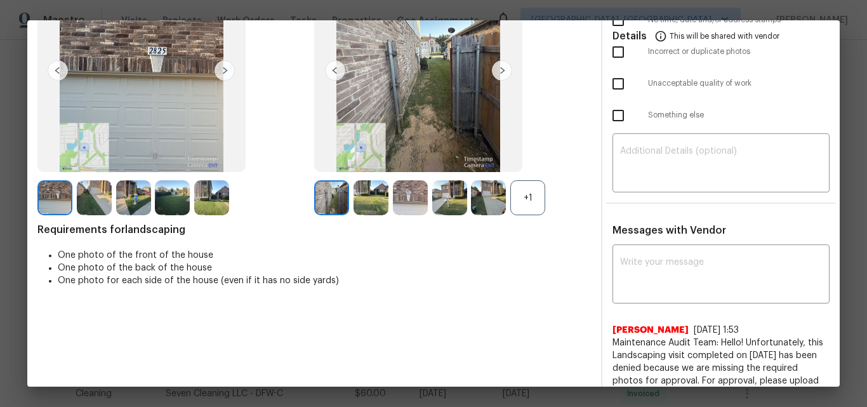
click at [535, 198] on div "+1" at bounding box center [528, 197] width 35 height 35
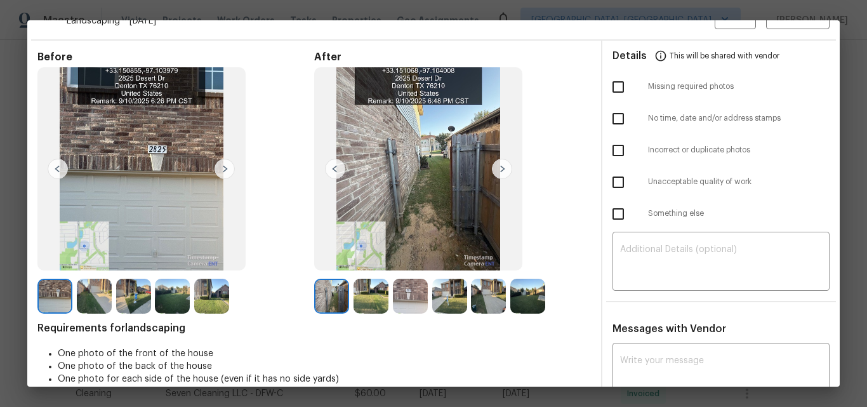
scroll to position [0, 0]
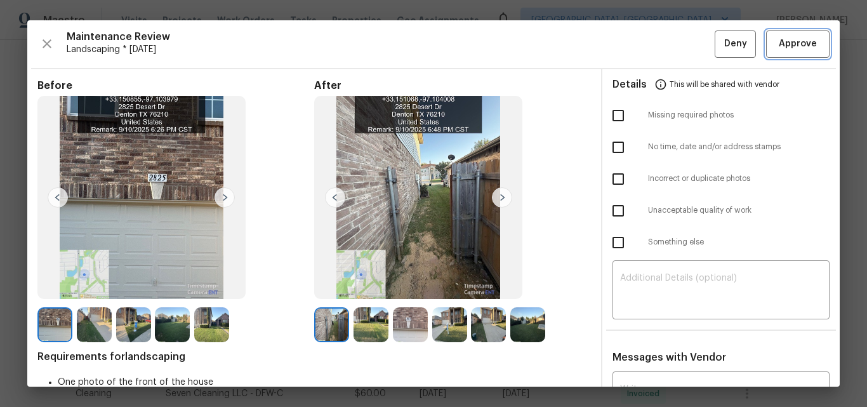
click at [779, 50] on span "Approve" at bounding box center [798, 44] width 38 height 16
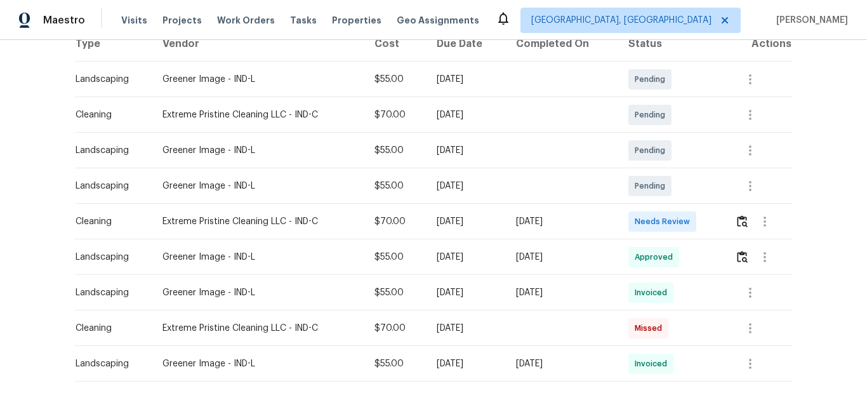
scroll to position [191, 0]
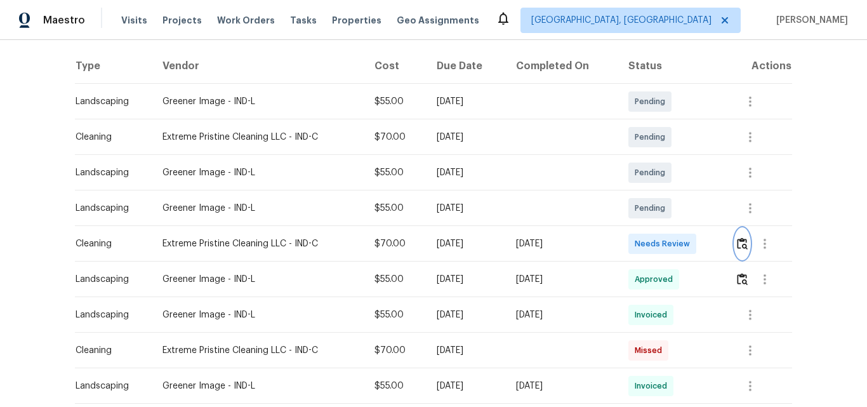
click at [740, 245] on img "button" at bounding box center [742, 243] width 11 height 12
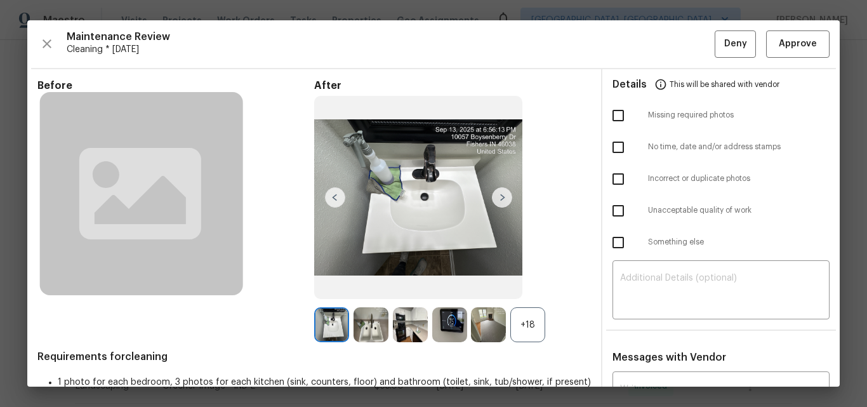
drag, startPoint x: 164, startPoint y: 197, endPoint x: 162, endPoint y: 188, distance: 9.7
click at [164, 190] on rect at bounding box center [142, 194] width 204 height 204
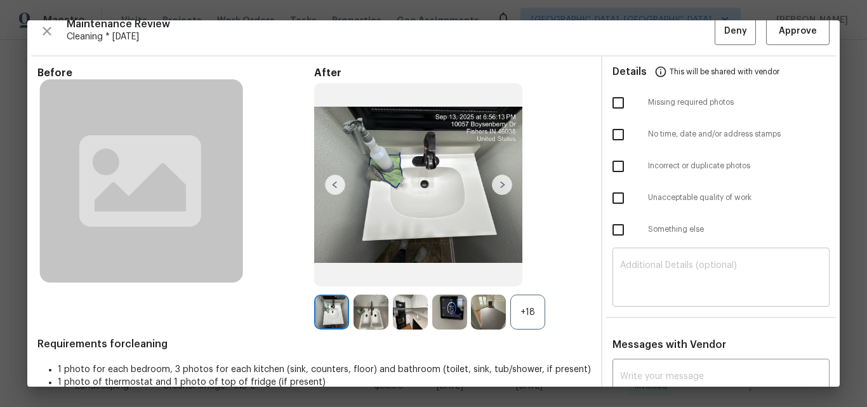
scroll to position [0, 0]
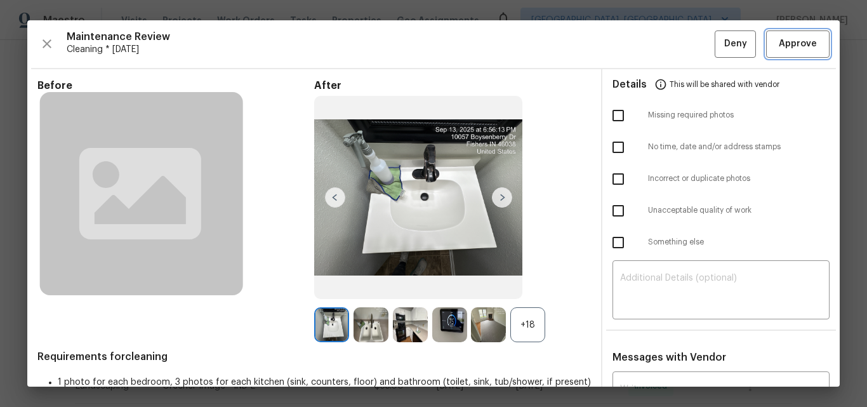
click at [789, 50] on span "Approve" at bounding box center [798, 44] width 38 height 16
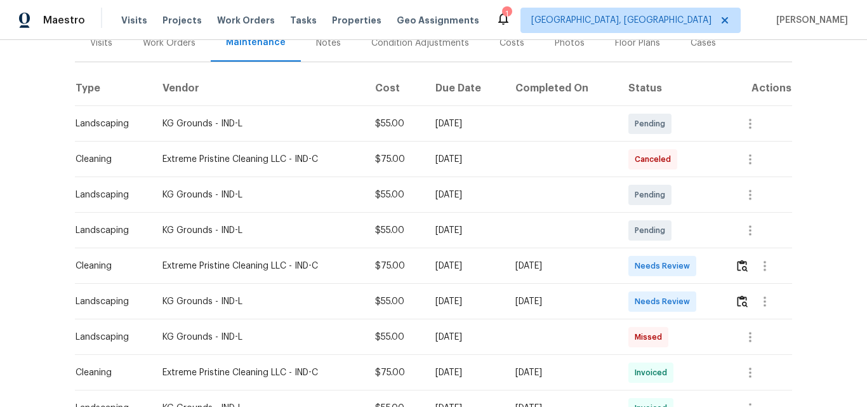
scroll to position [191, 0]
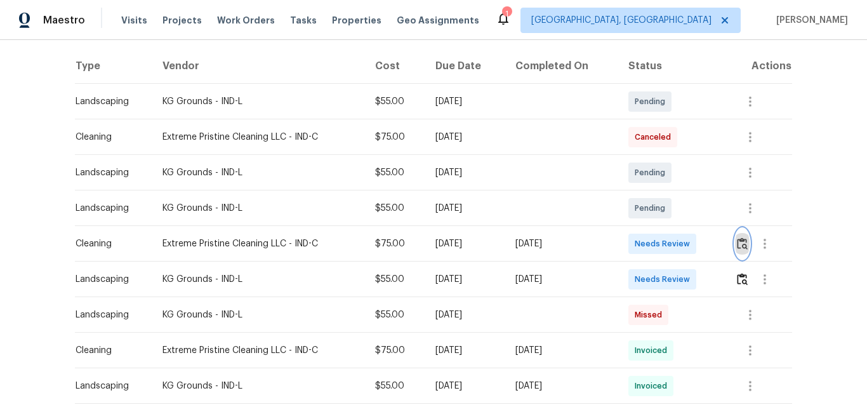
click at [740, 246] on img "button" at bounding box center [742, 243] width 11 height 12
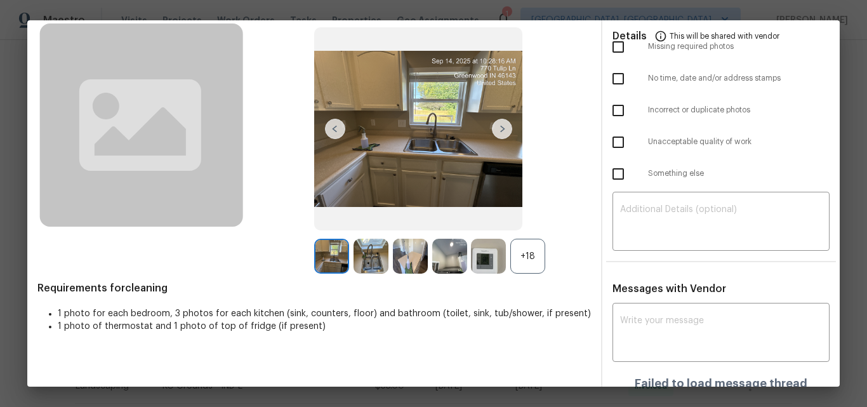
scroll to position [0, 0]
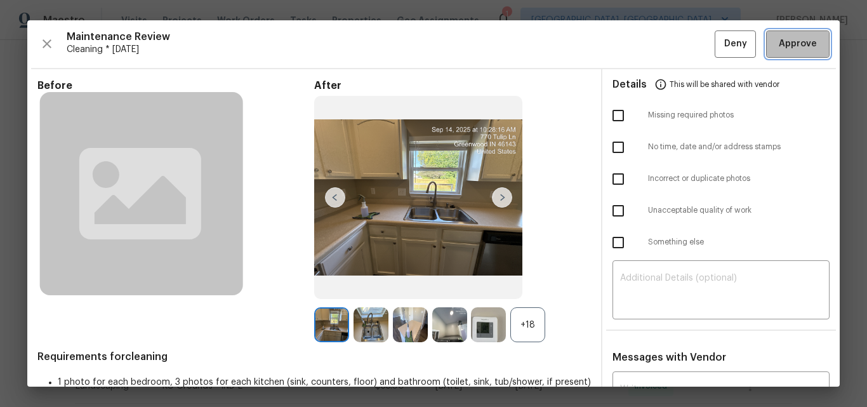
click at [791, 44] on span "Approve" at bounding box center [798, 44] width 38 height 16
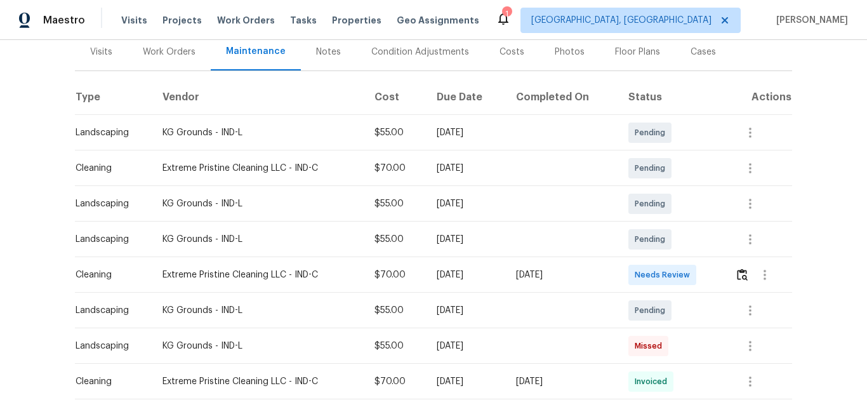
scroll to position [191, 0]
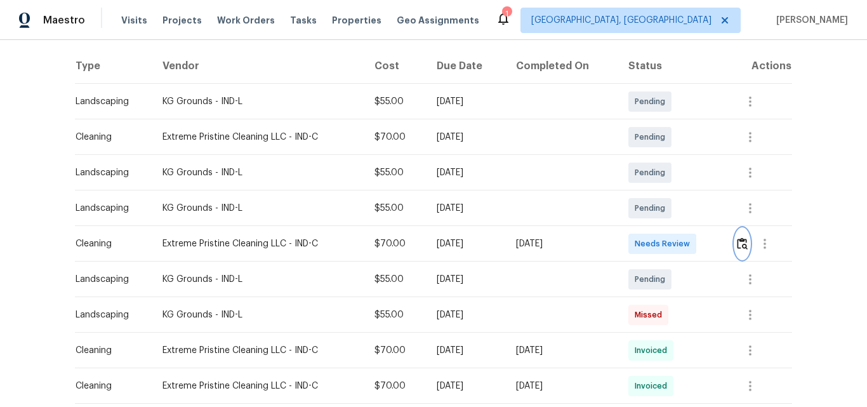
click at [742, 247] on img "button" at bounding box center [742, 243] width 11 height 12
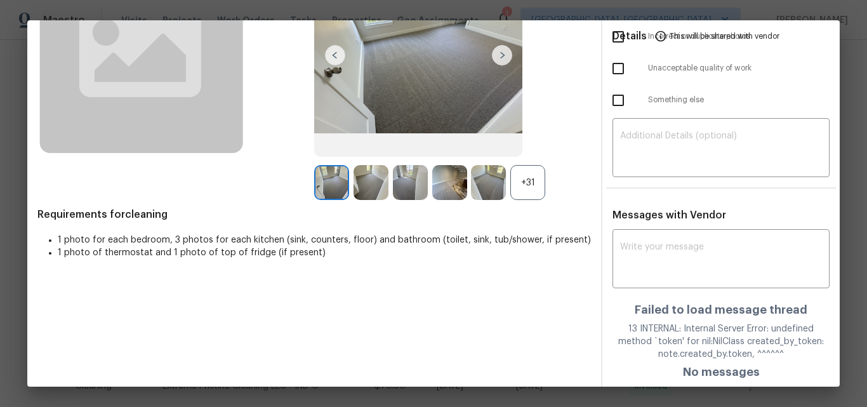
scroll to position [144, 0]
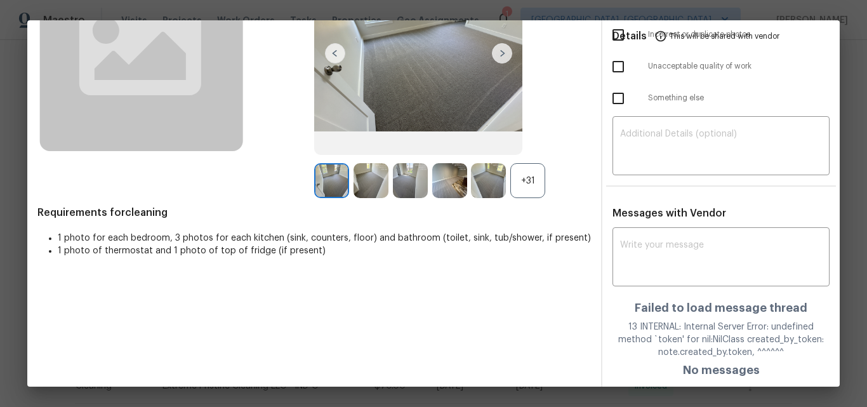
click at [453, 312] on div "Before After +31 Requirements for cleaning 1 photo for each bedroom, 3 photos f…" at bounding box center [314, 160] width 554 height 451
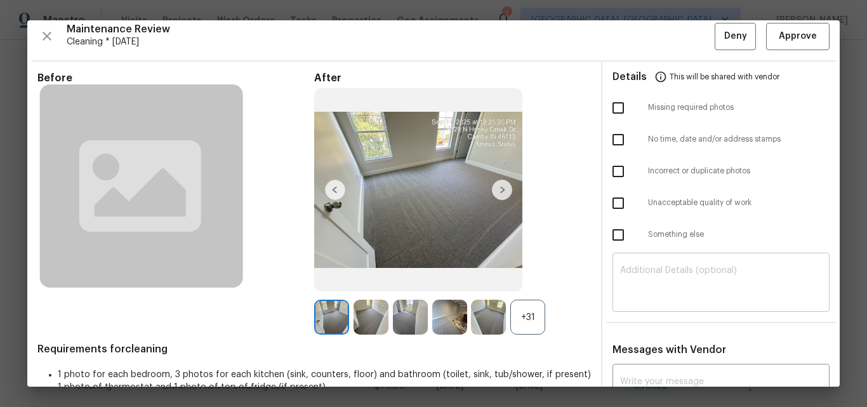
scroll to position [0, 0]
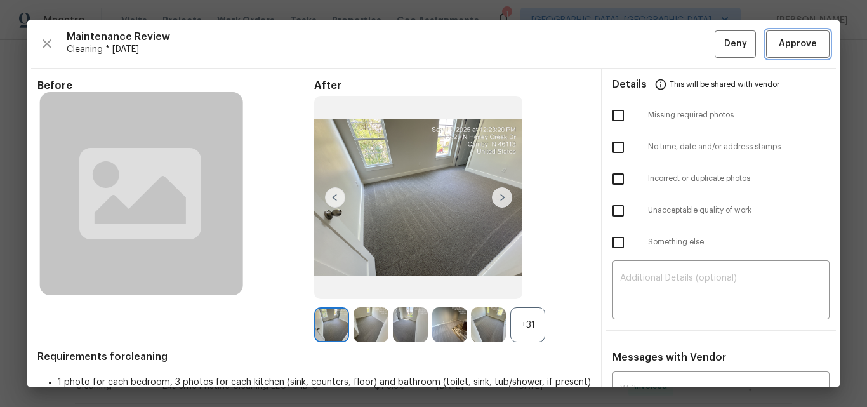
drag, startPoint x: 783, startPoint y: 42, endPoint x: 779, endPoint y: 51, distance: 10.3
click at [783, 42] on span "Approve" at bounding box center [798, 44] width 38 height 16
